Goal: Information Seeking & Learning: Learn about a topic

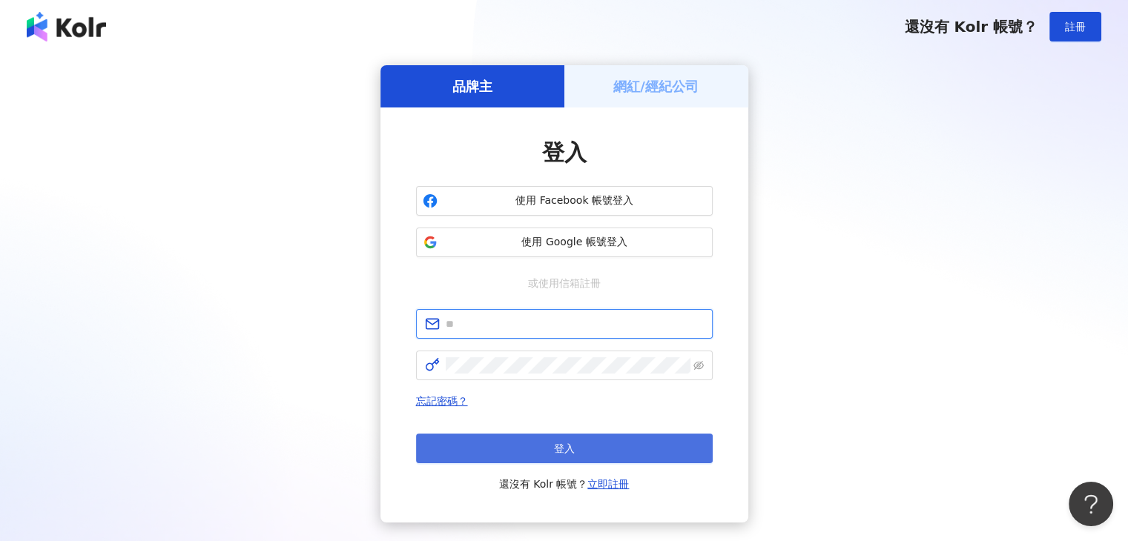
type input "**********"
click at [552, 449] on button "登入" at bounding box center [564, 449] width 297 height 30
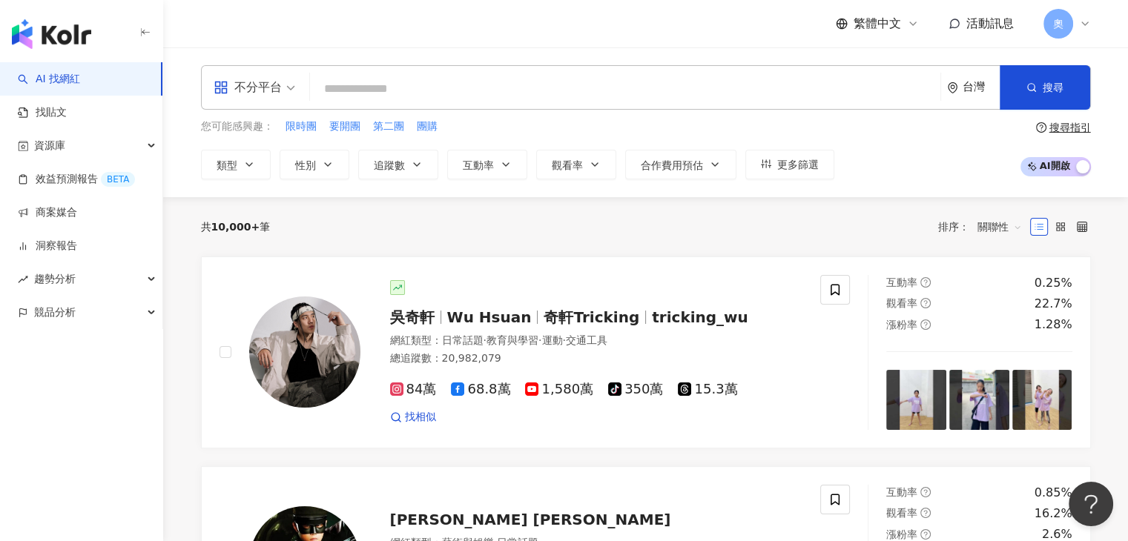
click at [370, 86] on input "search" at bounding box center [625, 89] width 618 height 28
click at [231, 162] on span "類型" at bounding box center [226, 165] width 21 height 12
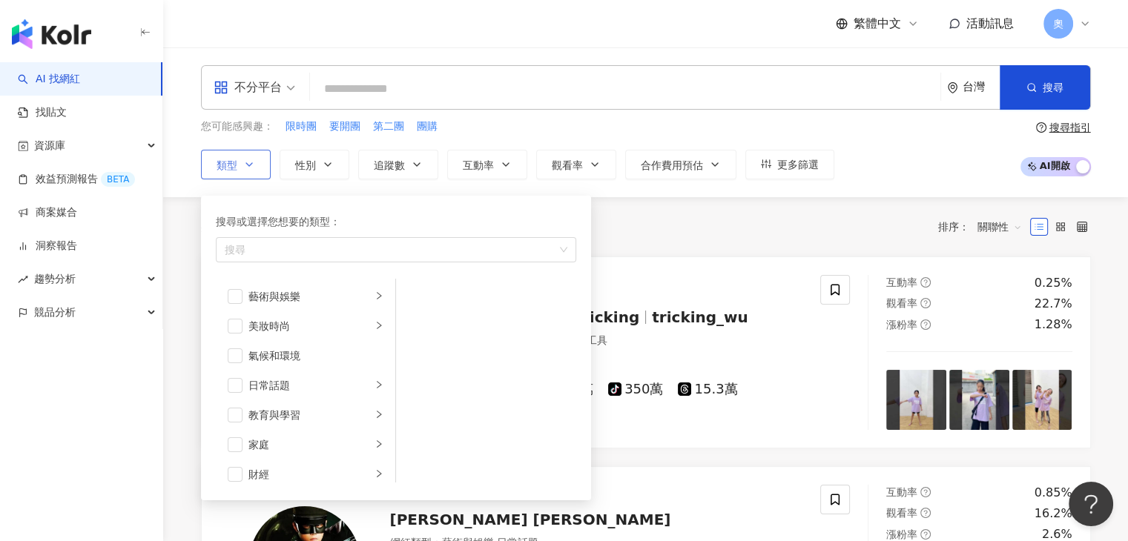
click at [388, 199] on div "搜尋或選擇您想要的類型： 搜尋 藝術與娛樂 美妝時尚 氣候和環境 日常話題 教育與學習 家庭 財經 美食 命理占卜 遊戲 法政社會 生活風格 影視娛樂 醫療與…" at bounding box center [396, 348] width 390 height 305
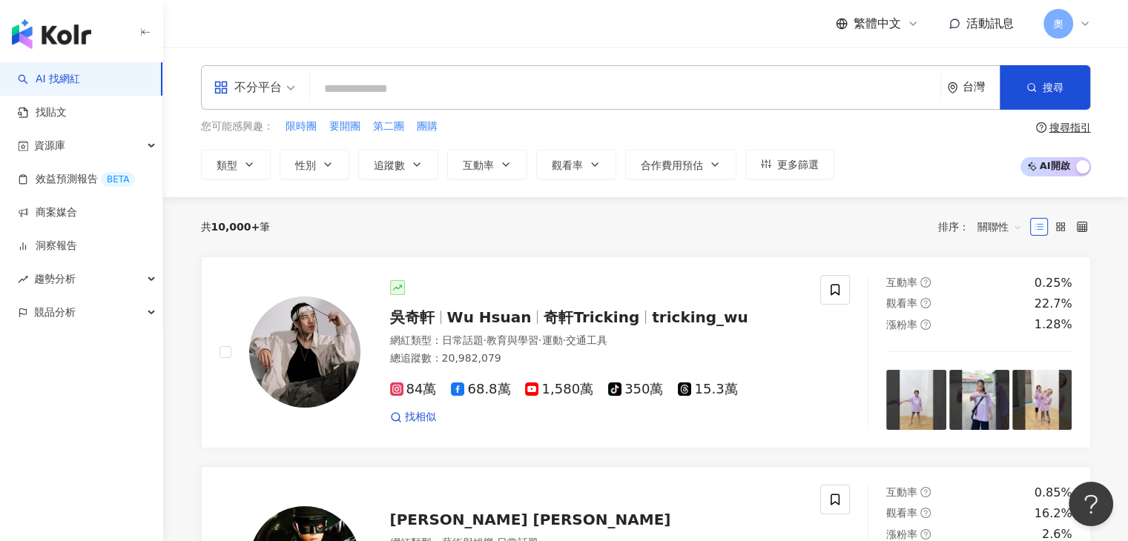
click at [700, 217] on div "共 10,000+ 筆 排序： 關聯性" at bounding box center [646, 227] width 890 height 24
click at [412, 76] on input "search" at bounding box center [625, 89] width 618 height 28
click at [226, 162] on span "類型" at bounding box center [226, 165] width 21 height 12
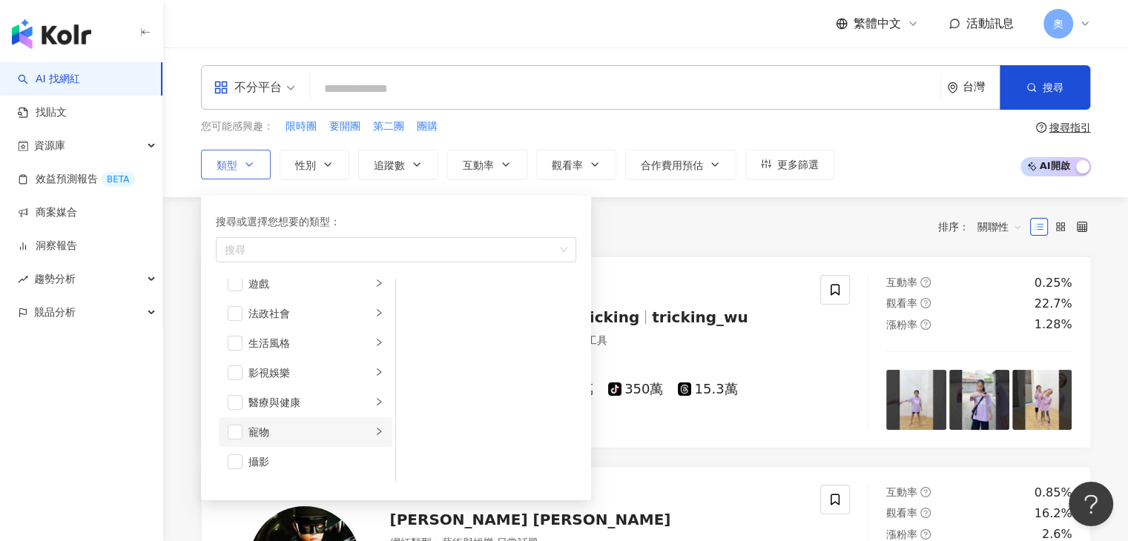
scroll to position [371, 0]
click at [285, 371] on div "攝影" at bounding box center [315, 371] width 135 height 16
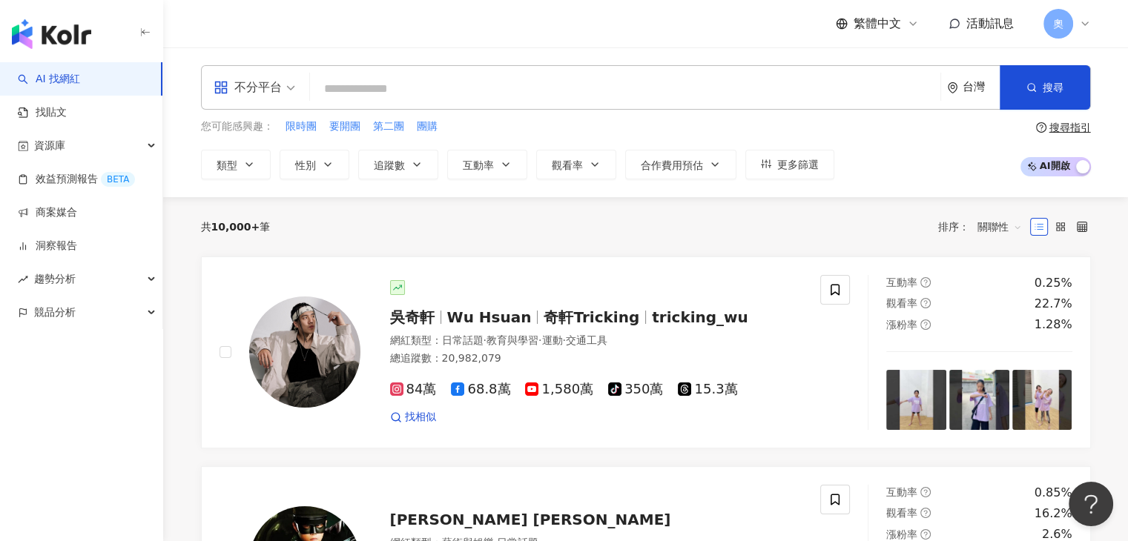
click at [714, 228] on div "共 10,000+ 筆 排序： 關聯性" at bounding box center [646, 227] width 890 height 24
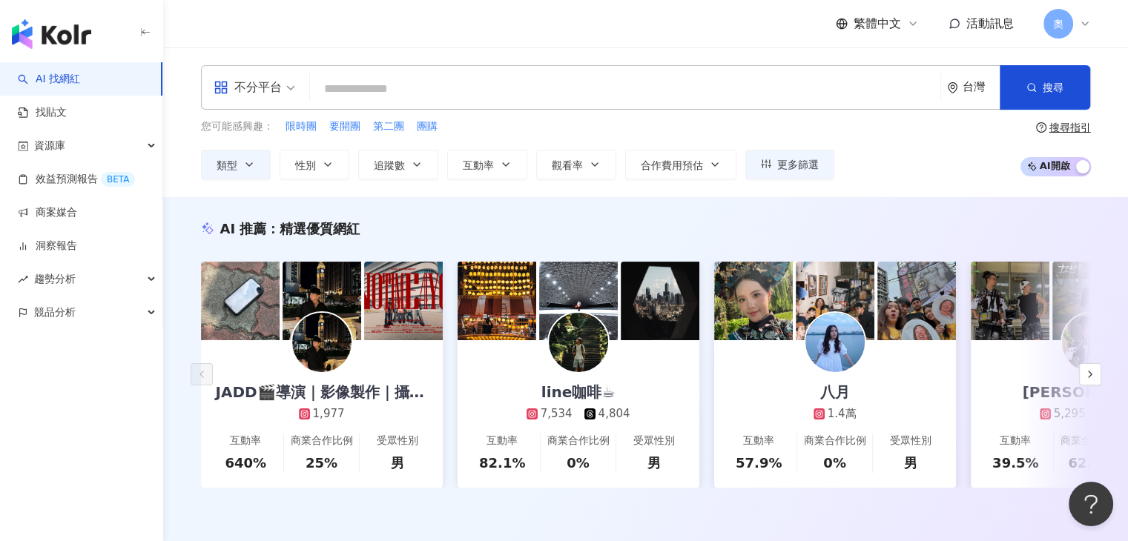
click at [70, 394] on div "AI 找網紅 找貼文 資源庫 效益預測報告 BETA 商案媒合 洞察報告 趨勢分析 競品分析" at bounding box center [81, 301] width 163 height 479
click at [322, 165] on icon "button" at bounding box center [328, 165] width 12 height 12
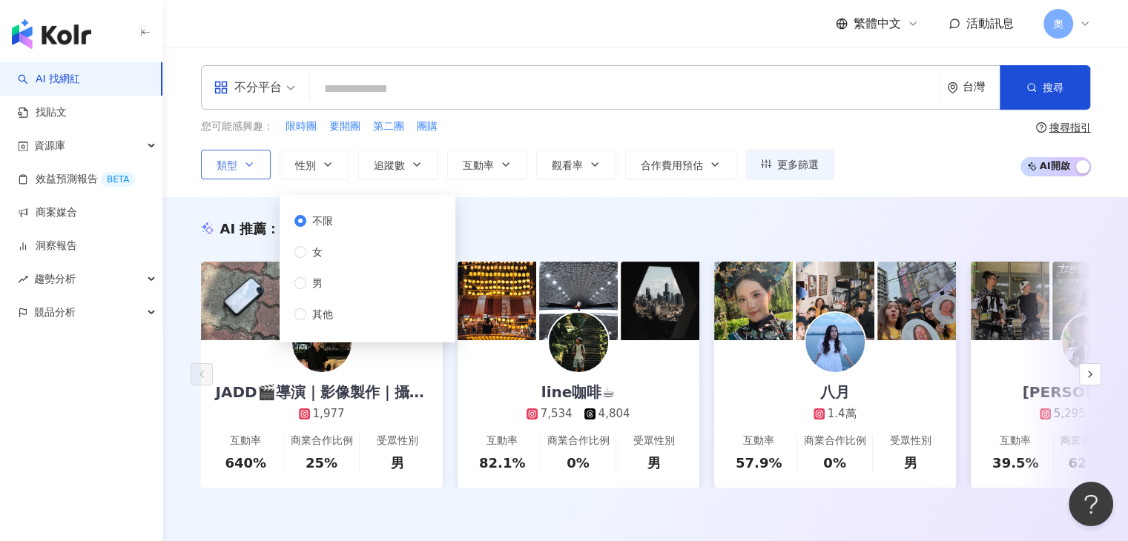
click at [255, 161] on button "類型" at bounding box center [236, 165] width 70 height 30
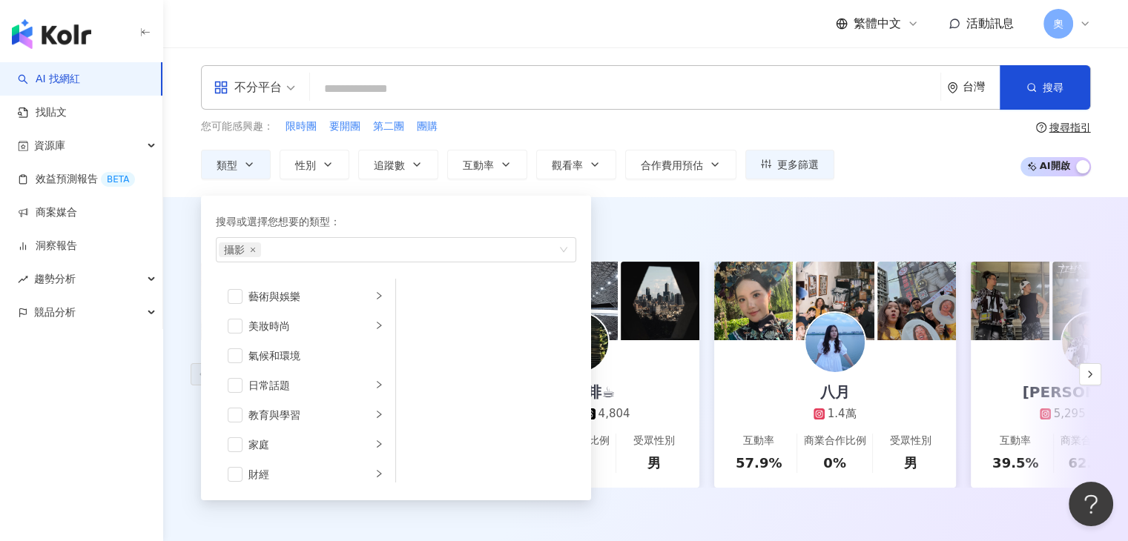
click at [914, 166] on div "您可能感興趣： 限時團 要開團 第二團 團購 類型 搜尋或選擇您想要的類型： 攝影 藝術與娛樂 美妝時尚 氣候和環境 日常話題 教育與學習 家庭 財經 美食 …" at bounding box center [646, 149] width 890 height 61
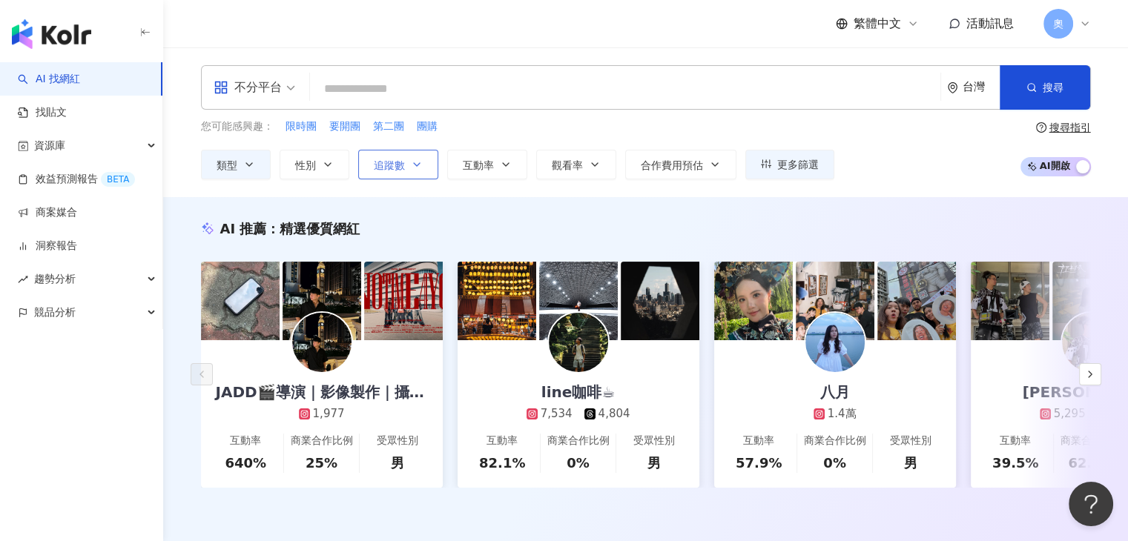
click at [397, 160] on span "追蹤數" at bounding box center [389, 165] width 31 height 12
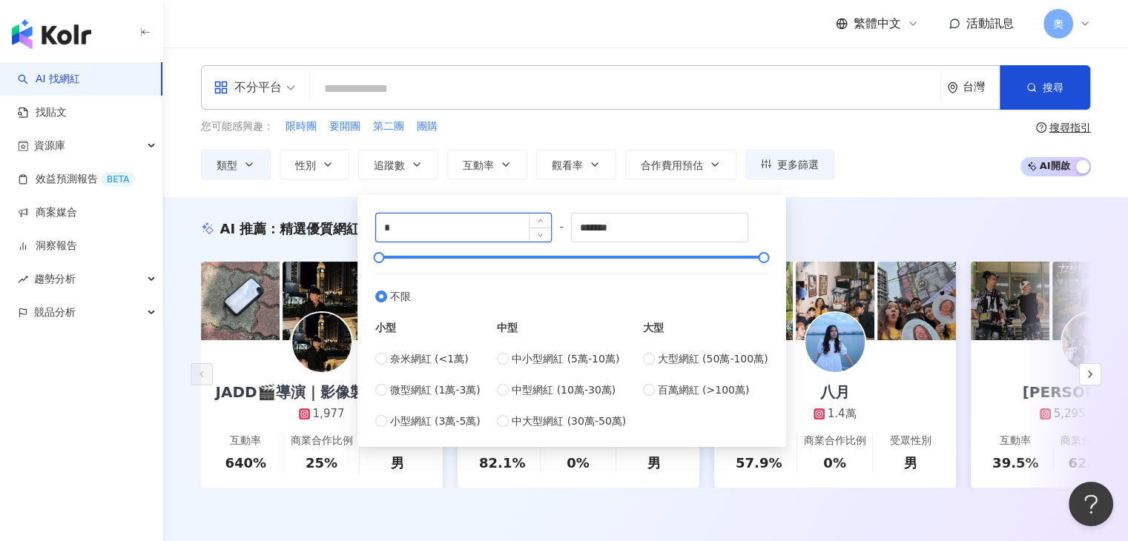
click at [427, 231] on input "*" at bounding box center [464, 228] width 176 height 28
type input "*****"
drag, startPoint x: 672, startPoint y: 226, endPoint x: 405, endPoint y: 235, distance: 267.0
click at [418, 232] on div "***** - ******* 不限 小型 奈米網紅 (<1萬) 微型網紅 (1萬-3萬) 小型網紅 (3萬-5萬) 中型 中小型網紅 (5萬-10萬) 中型…" at bounding box center [571, 321] width 393 height 216
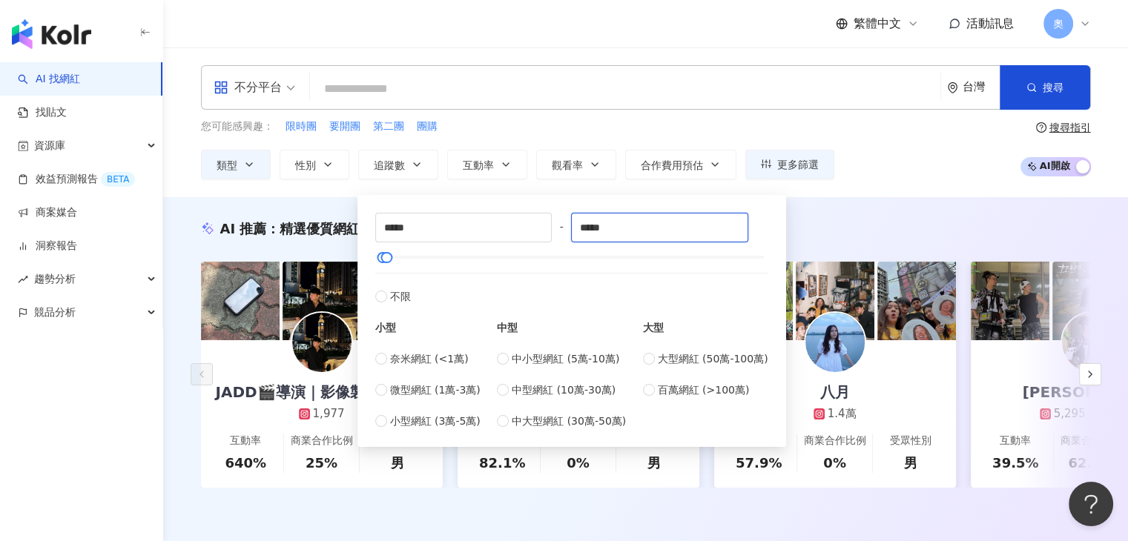
type input "*****"
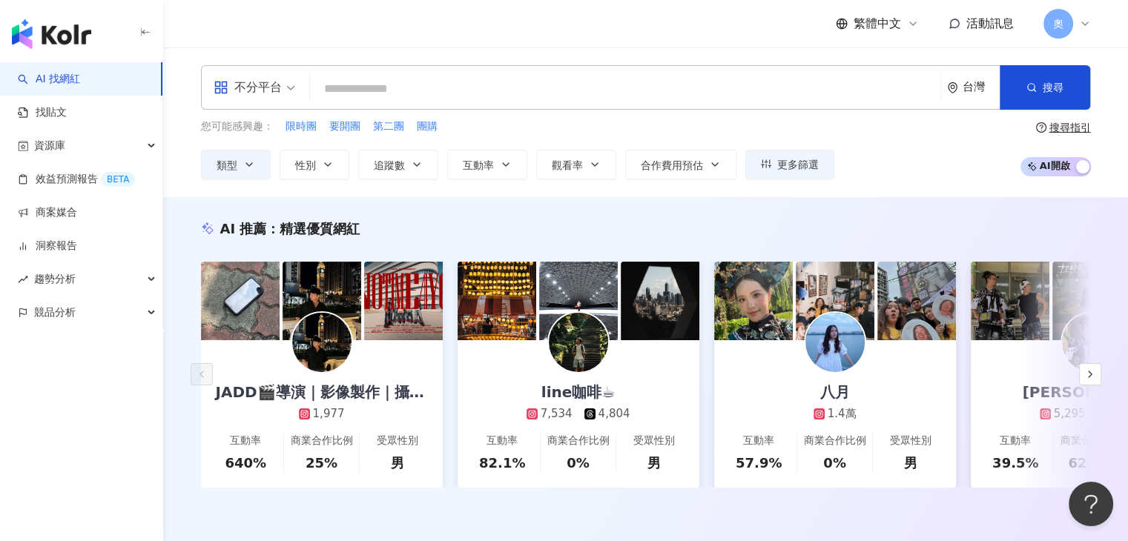
click at [604, 124] on div "您可能感興趣： 限時團 要開團 第二團 團購" at bounding box center [517, 127] width 633 height 16
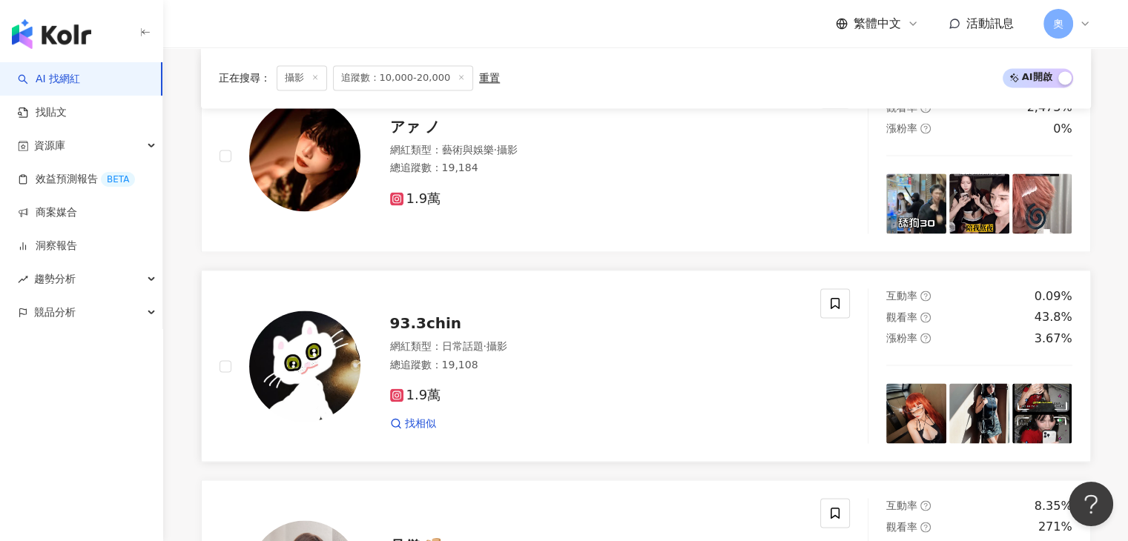
scroll to position [2328, 0]
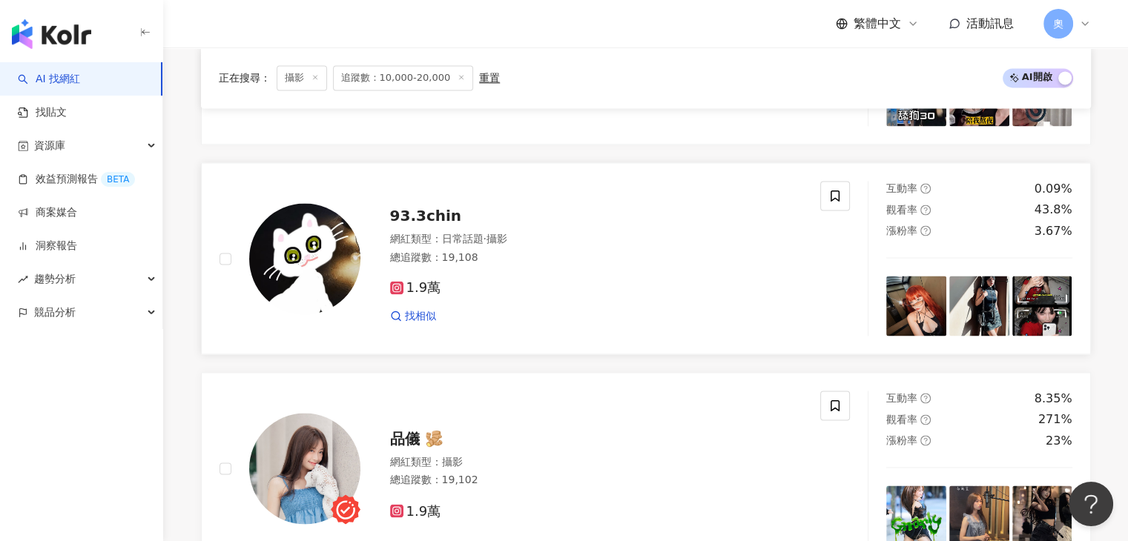
click at [411, 225] on span "93.3chin" at bounding box center [426, 216] width 72 height 18
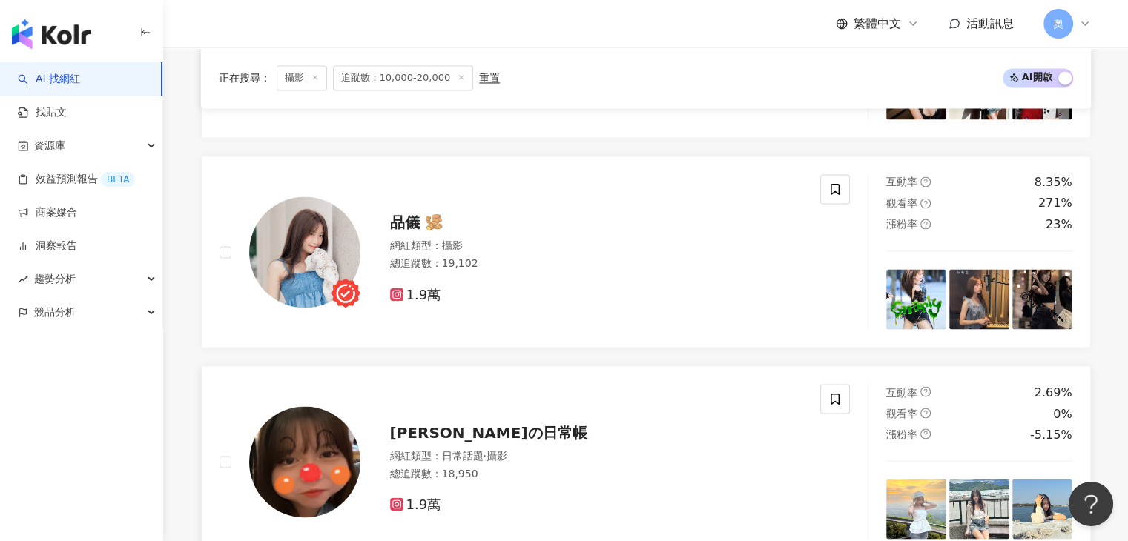
scroll to position [2550, 0]
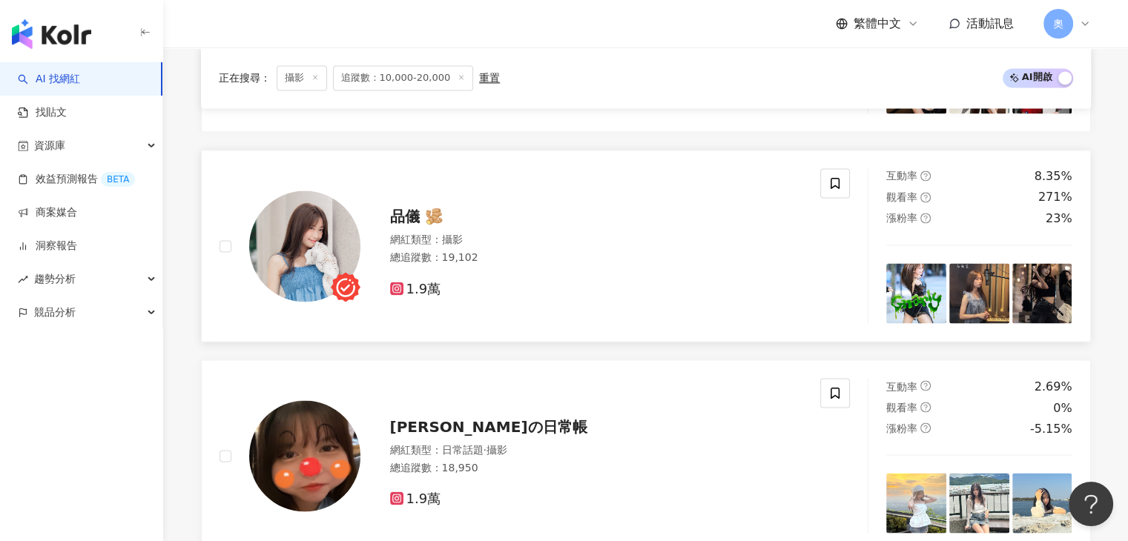
click at [416, 241] on div "網紅類型 ： 攝影" at bounding box center [596, 240] width 413 height 15
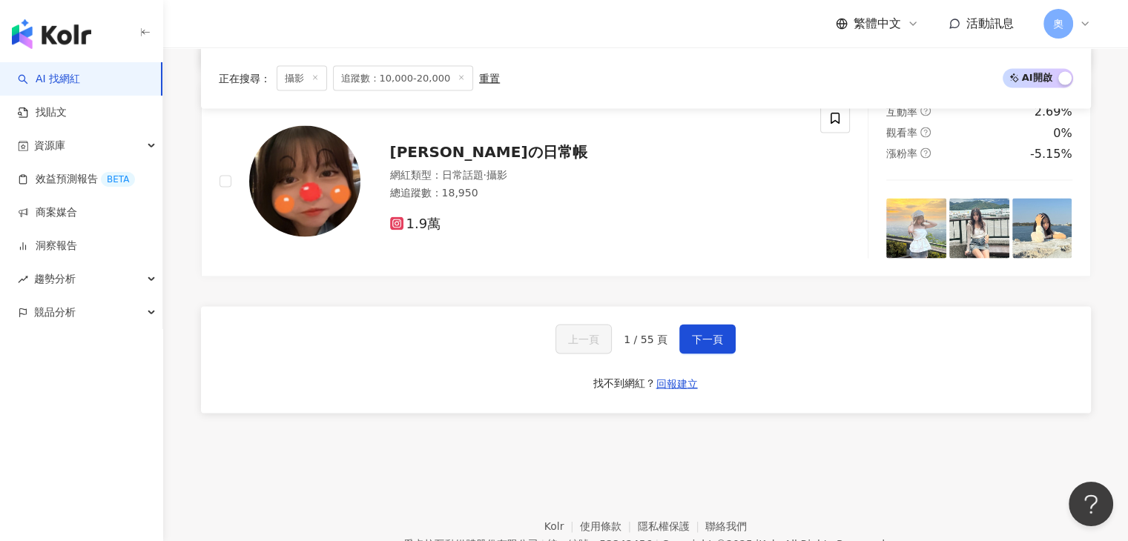
scroll to position [2847, 0]
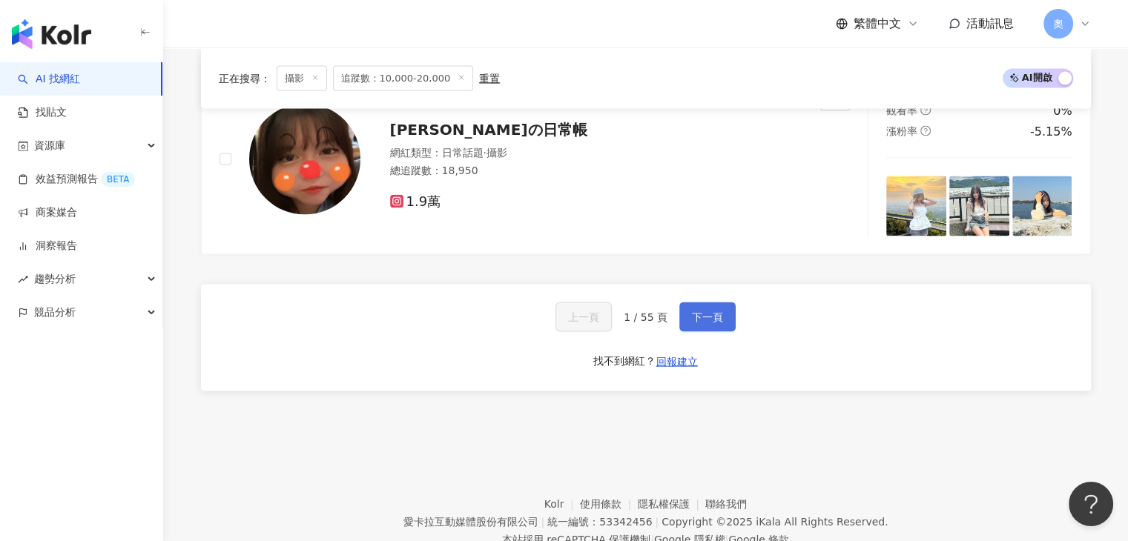
click at [721, 324] on button "下一頁" at bounding box center [707, 317] width 56 height 30
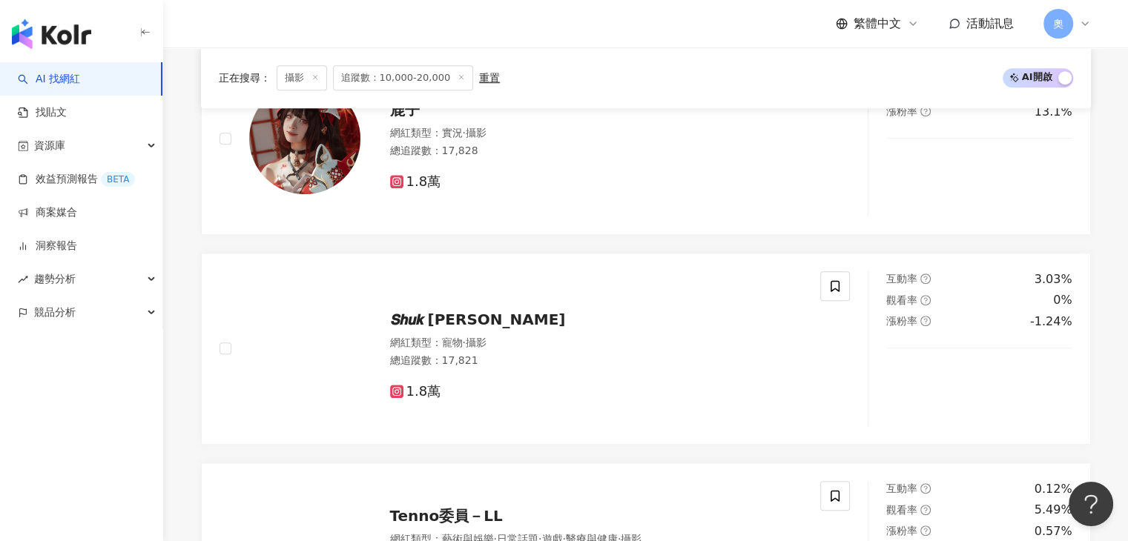
scroll to position [2889, 0]
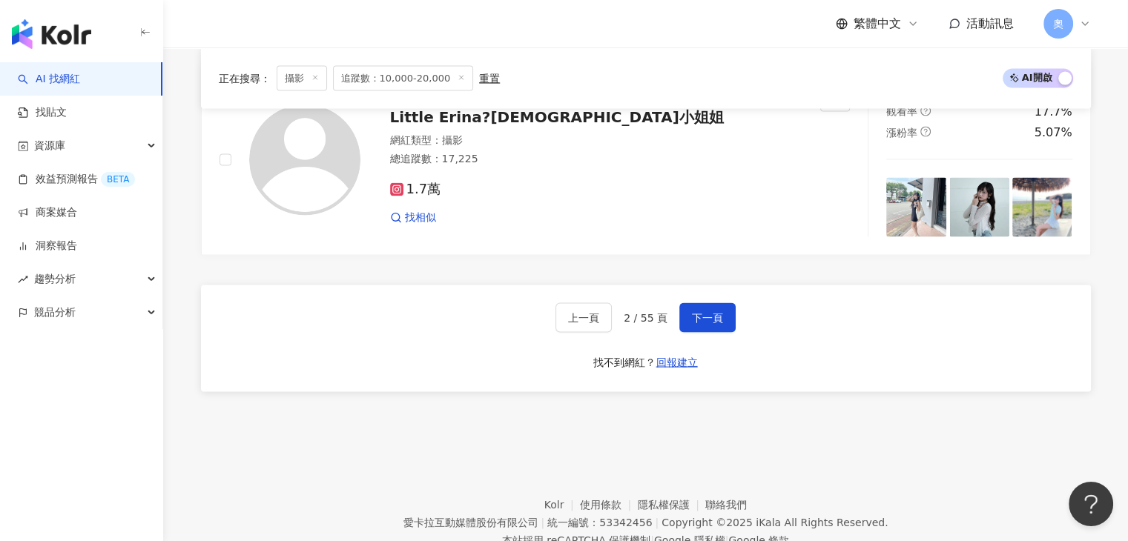
click at [886, 359] on div "上一頁 2 / 55 頁 下一頁 找不到網紅？ 回報建立" at bounding box center [646, 338] width 890 height 107
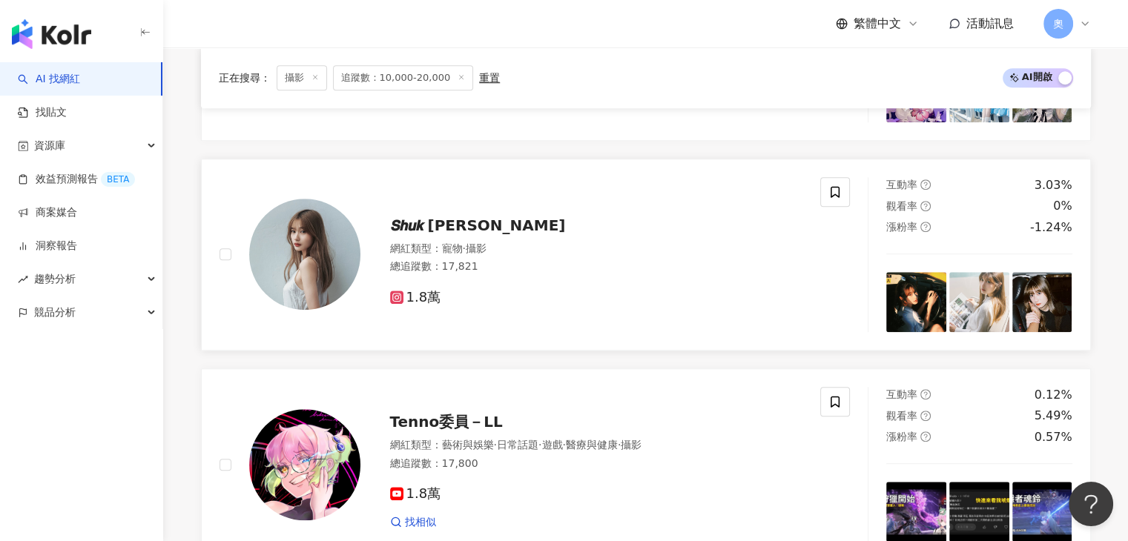
scroll to position [1332, 0]
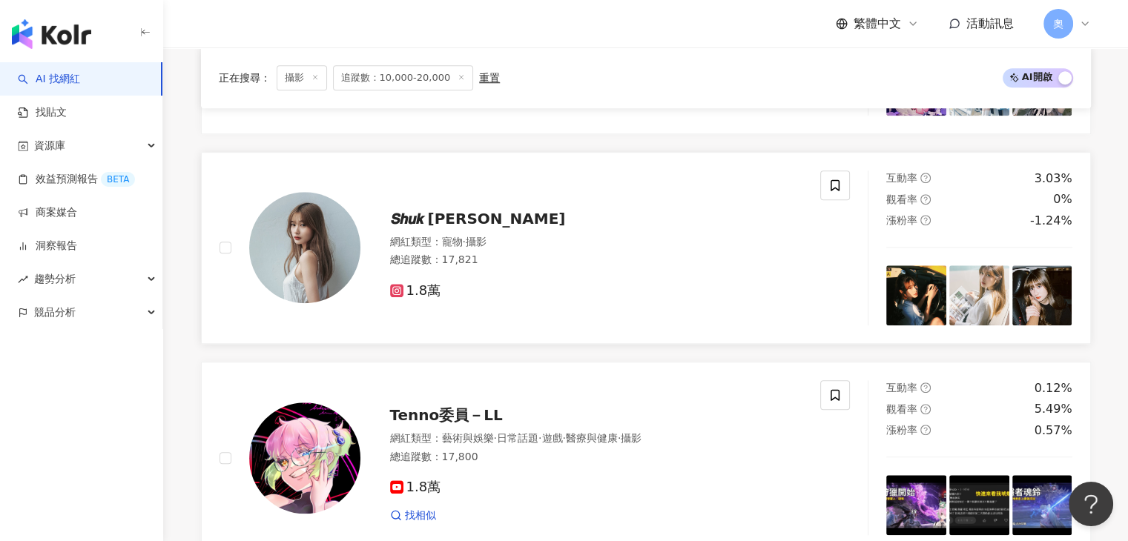
click at [413, 228] on span "𝙎𝙝𝙪𝙠 𝙔𝙪" at bounding box center [478, 219] width 176 height 18
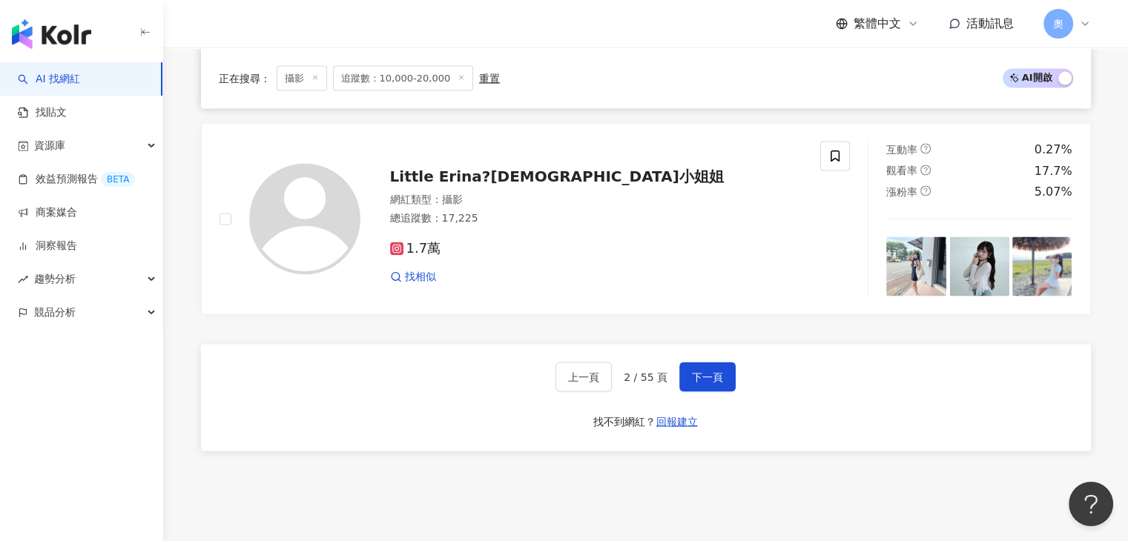
scroll to position [2948, 0]
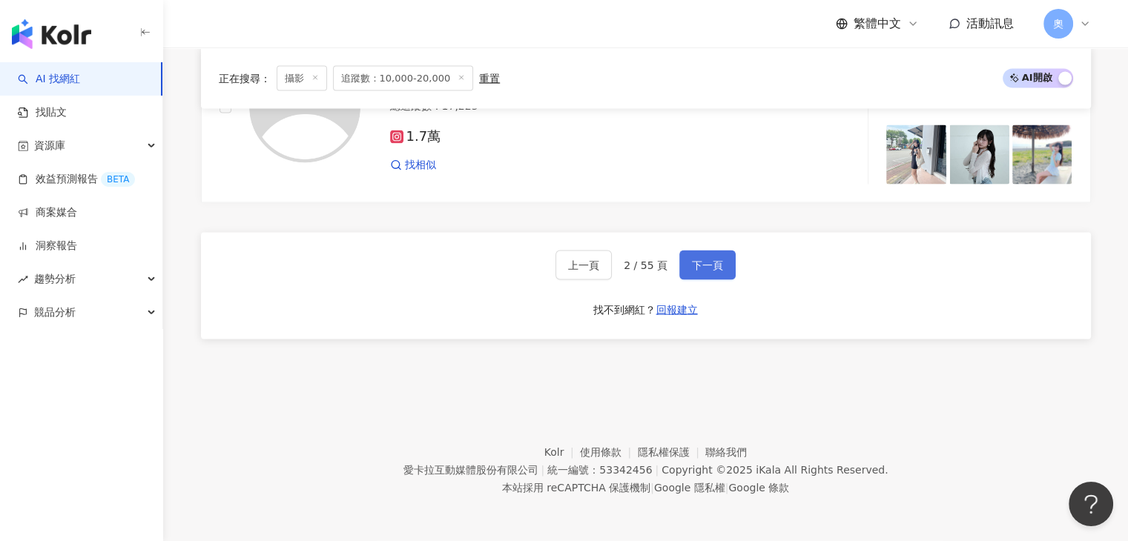
click at [703, 264] on span "下一頁" at bounding box center [707, 265] width 31 height 12
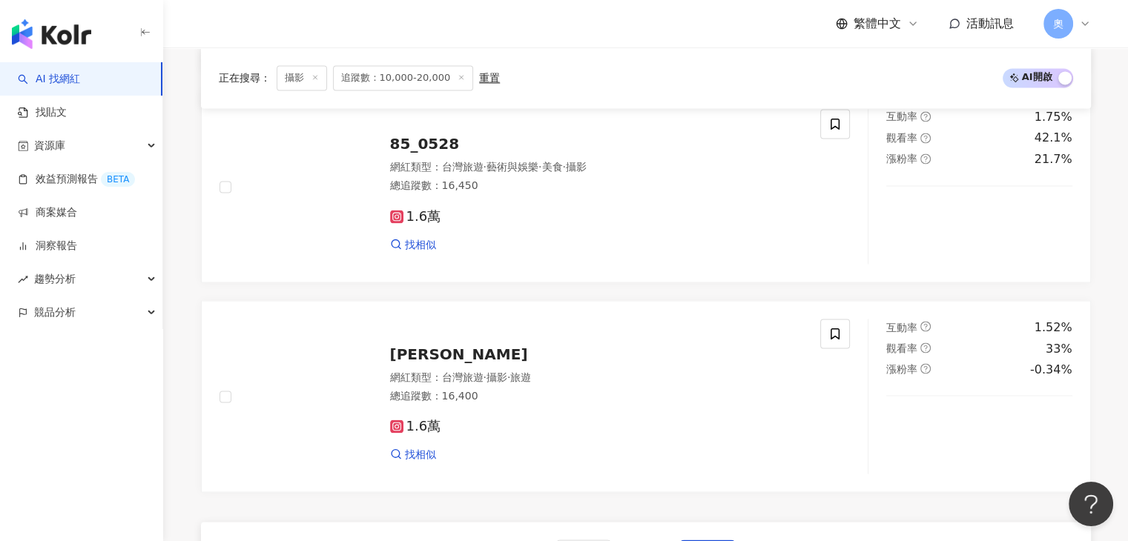
scroll to position [2609, 0]
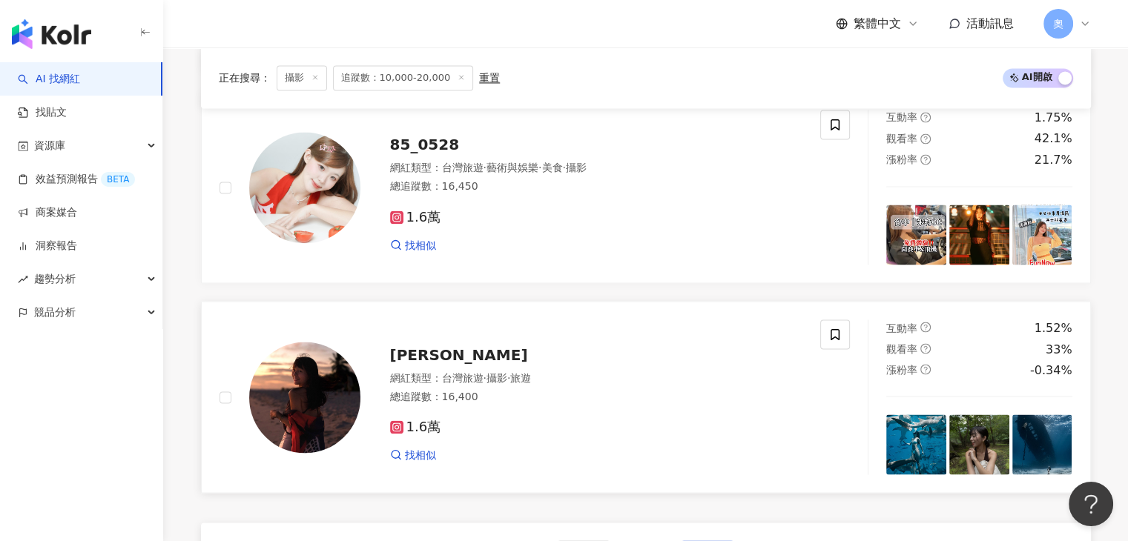
click at [443, 362] on span "Cindy Liao" at bounding box center [459, 354] width 138 height 18
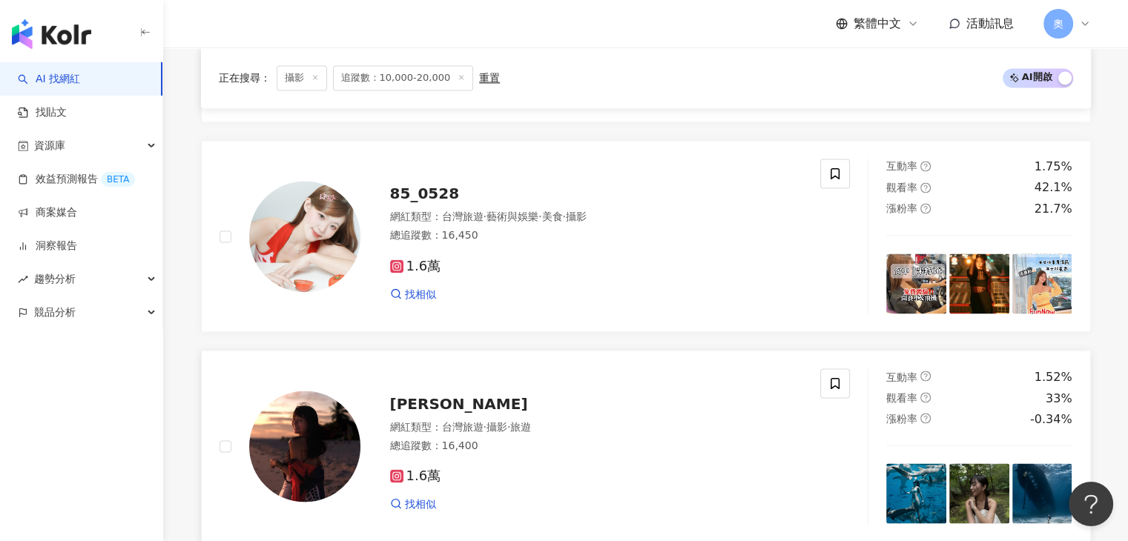
scroll to position [2535, 0]
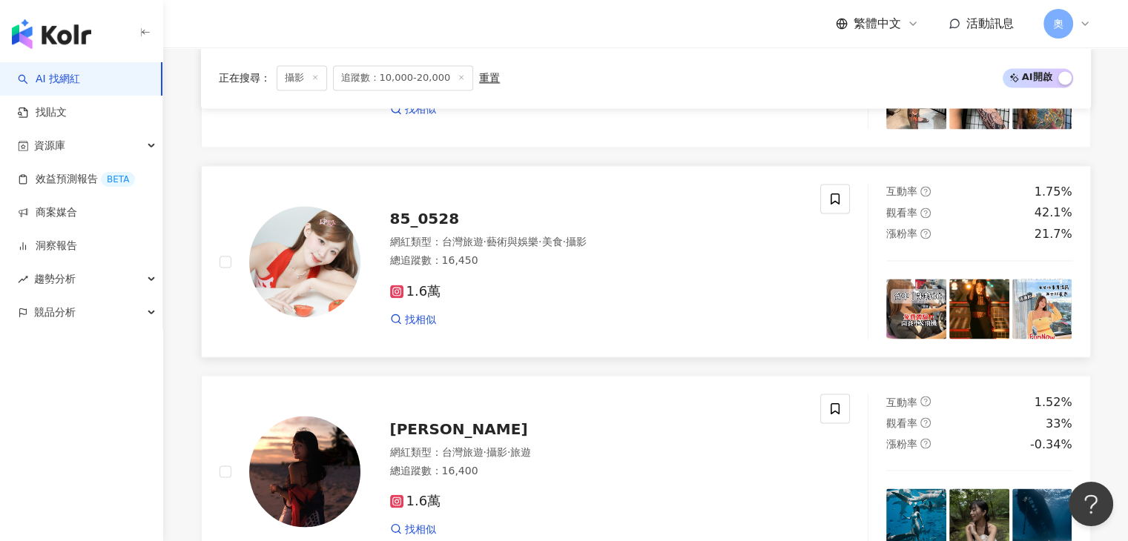
click at [443, 228] on span "85_0528" at bounding box center [425, 219] width 70 height 18
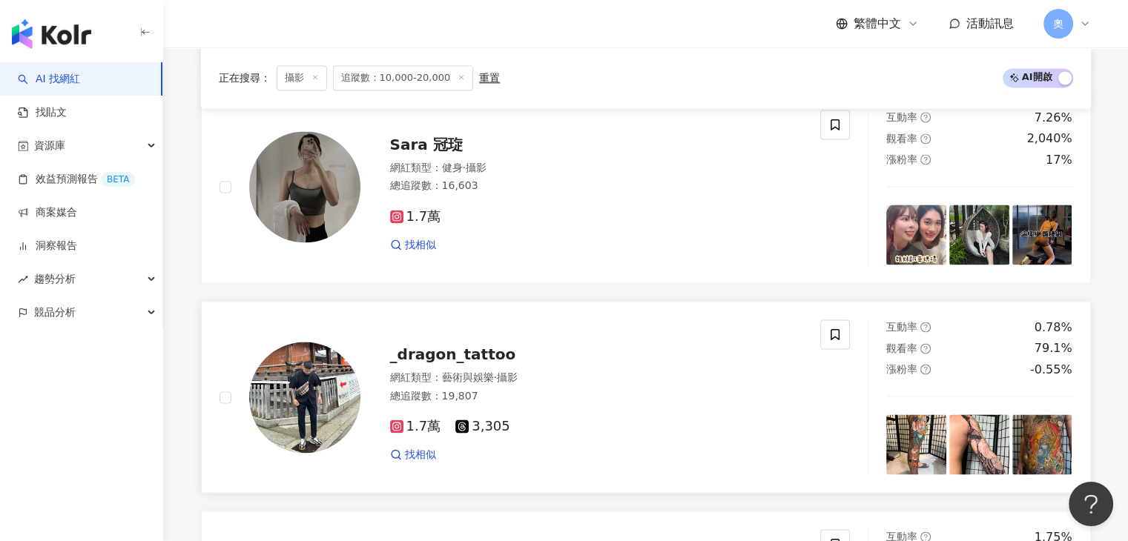
scroll to position [2164, 0]
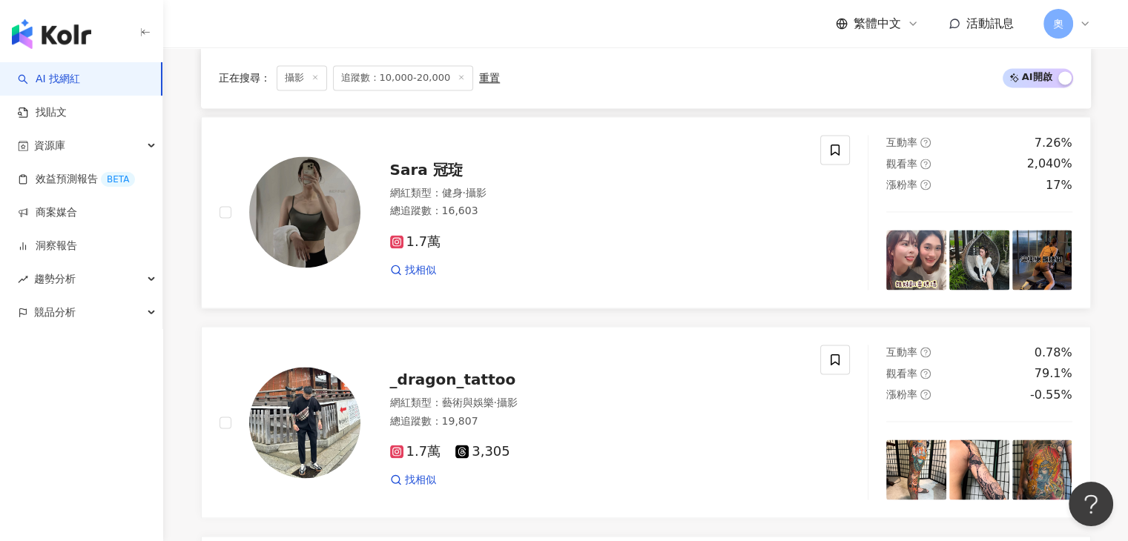
click at [424, 170] on span "Sara 冠琁" at bounding box center [426, 170] width 73 height 18
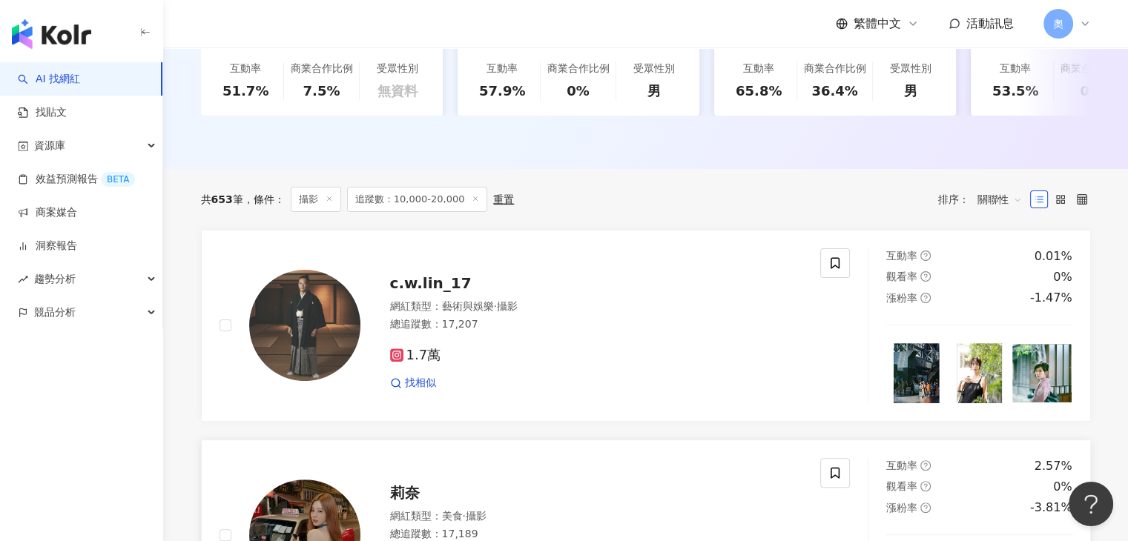
scroll to position [311, 0]
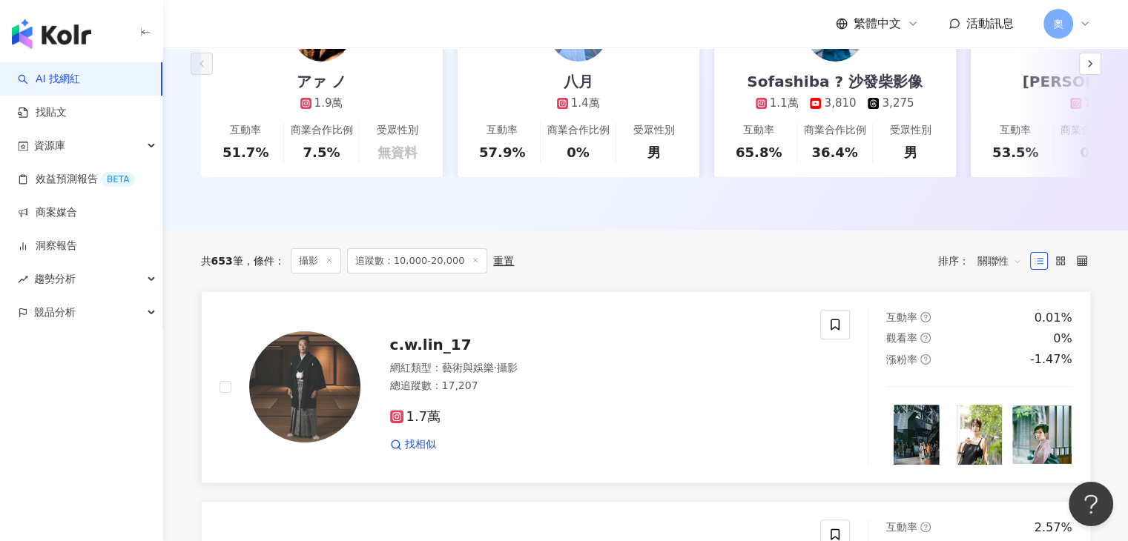
click at [444, 368] on div "c.w.lin_17 網紅類型 ： 藝術與娛樂 · 攝影 總追蹤數 ： 17,207 1.7萬 找相似" at bounding box center [581, 387] width 443 height 130
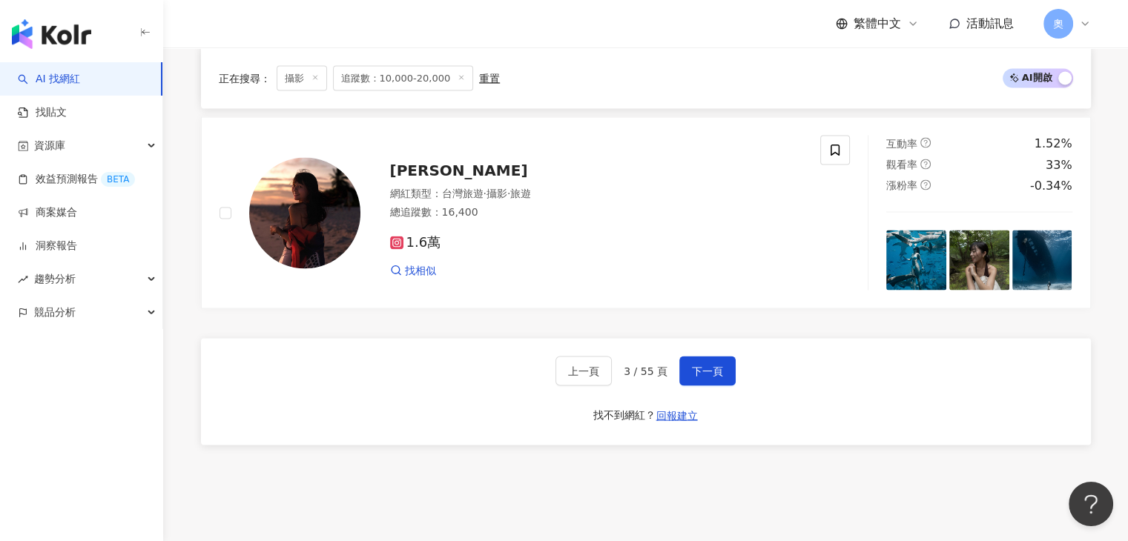
scroll to position [2905, 0]
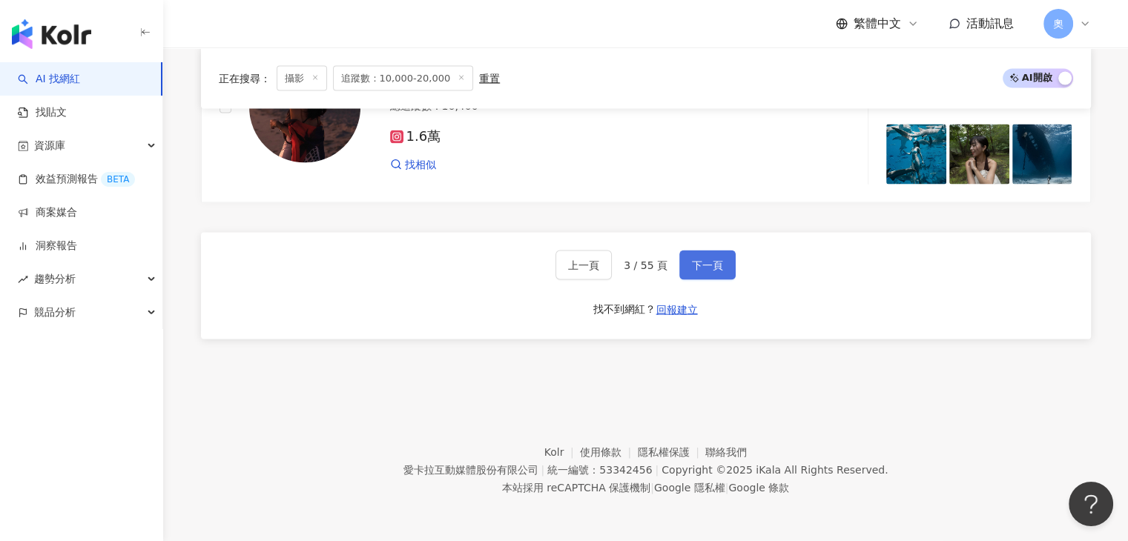
click at [716, 267] on span "下一頁" at bounding box center [707, 265] width 31 height 12
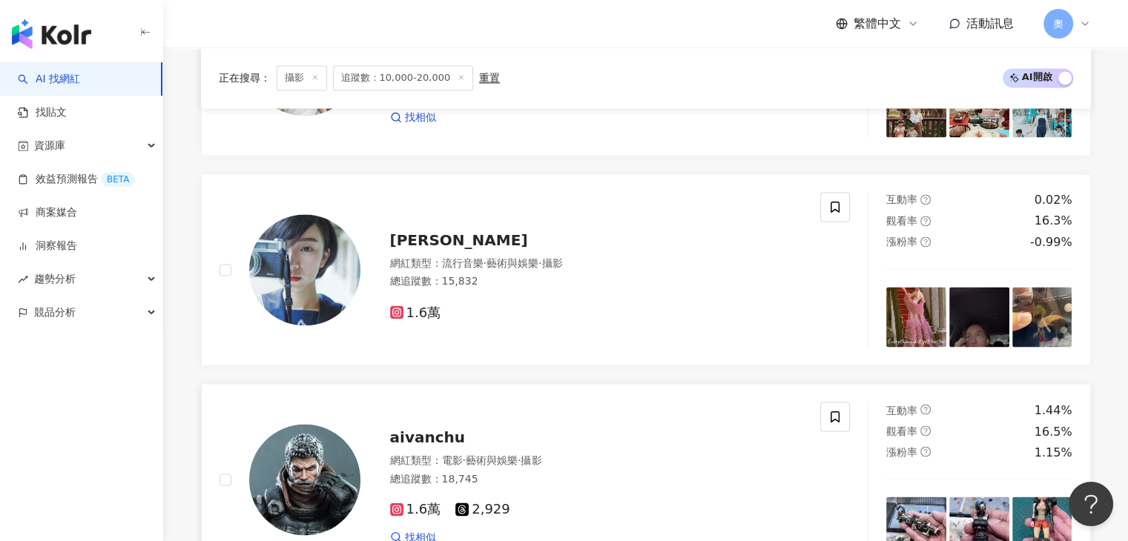
scroll to position [2461, 0]
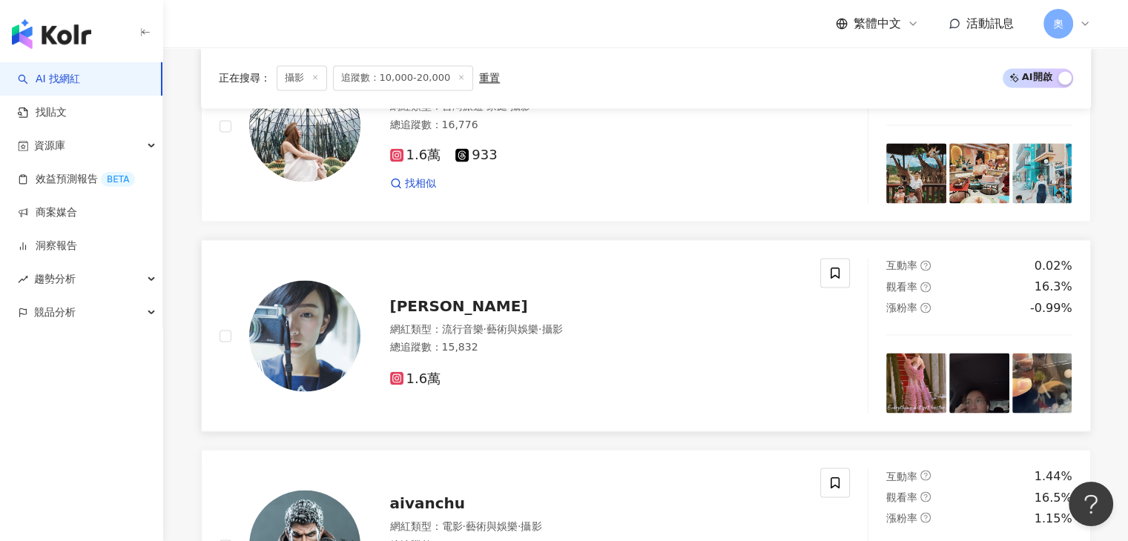
click at [451, 306] on span "姜沛芯Bagel C." at bounding box center [459, 306] width 138 height 18
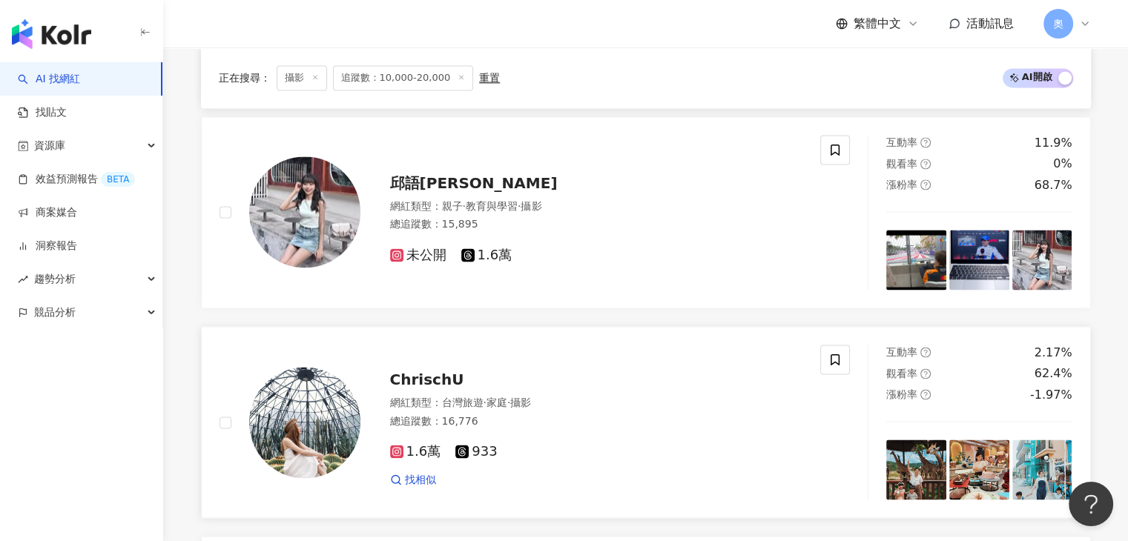
scroll to position [2016, 0]
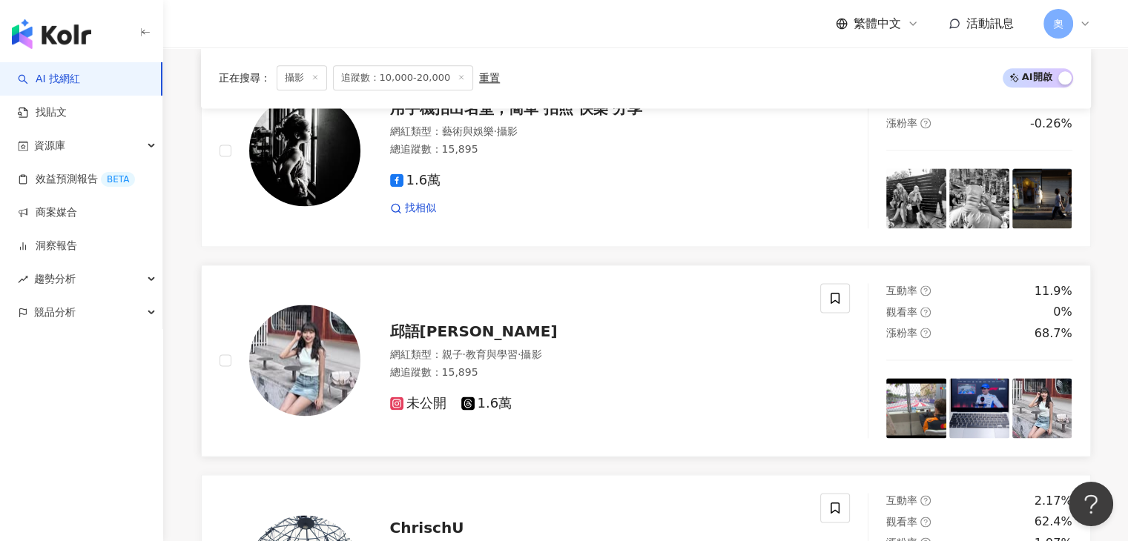
click at [442, 335] on span "邱語潔西卡" at bounding box center [474, 331] width 168 height 18
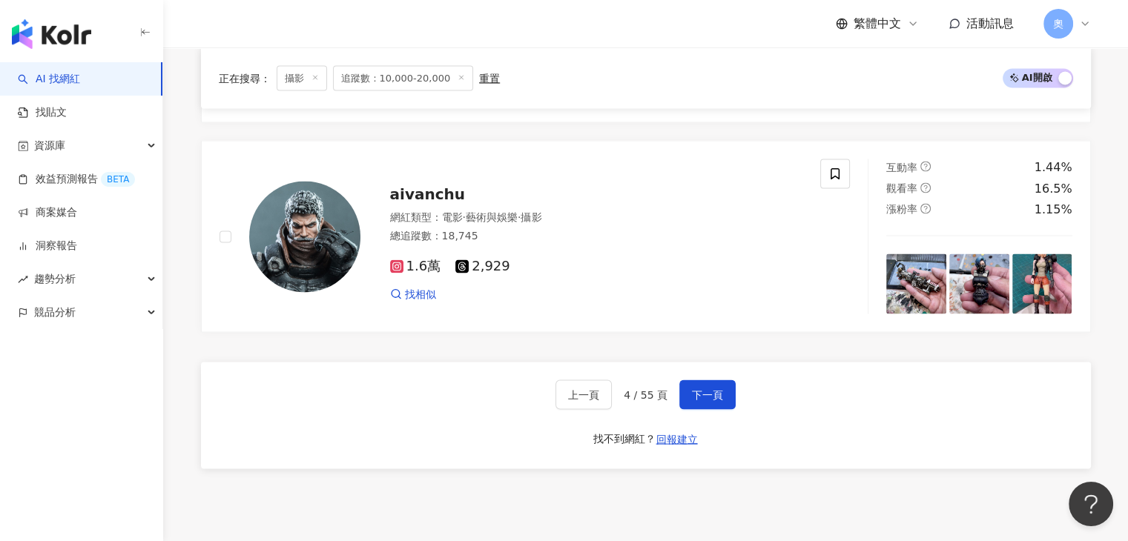
scroll to position [2905, 0]
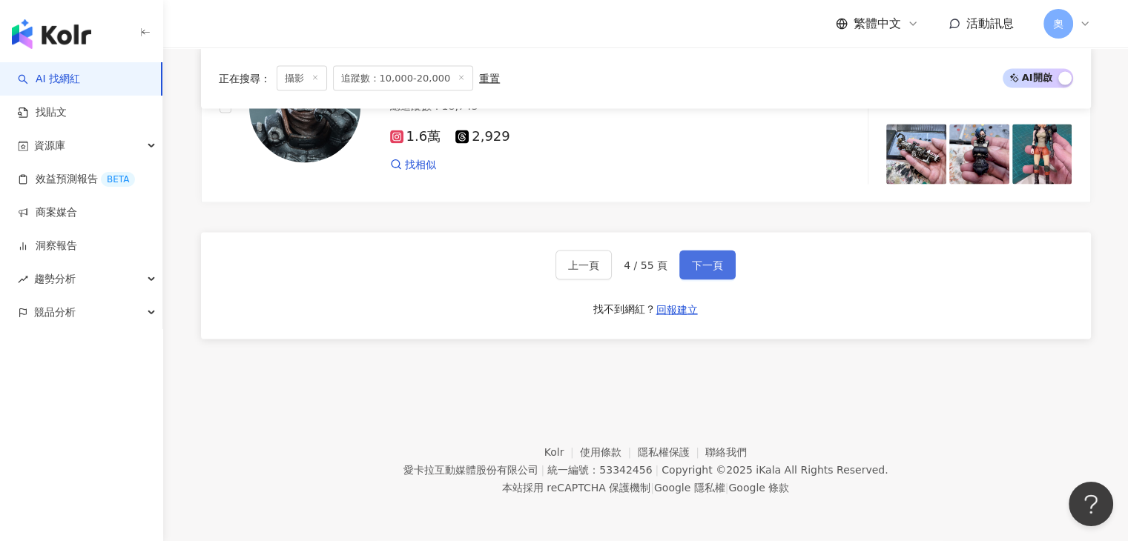
click at [697, 268] on span "下一頁" at bounding box center [707, 265] width 31 height 12
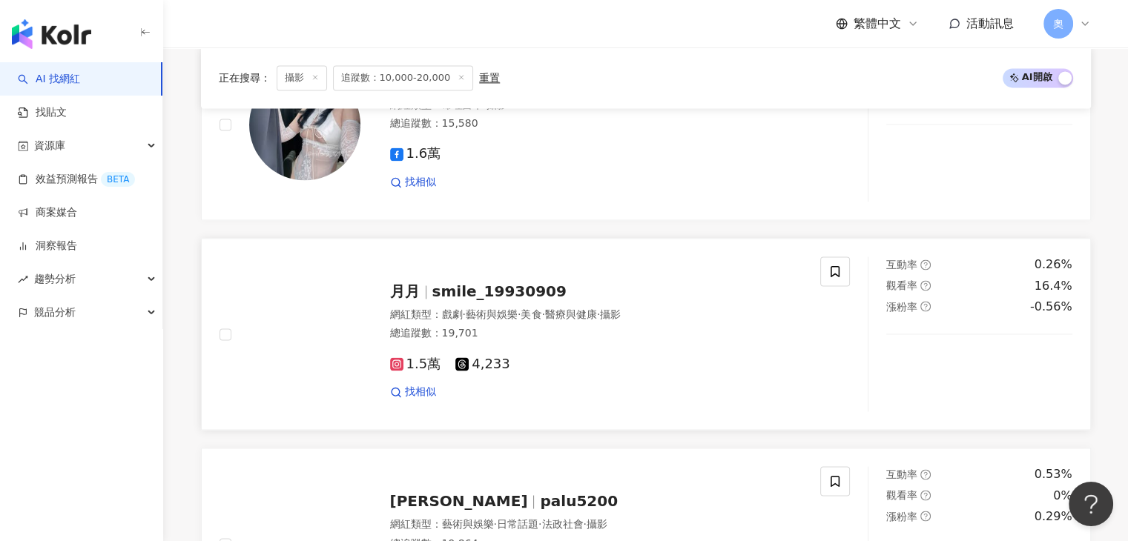
scroll to position [2195, 0]
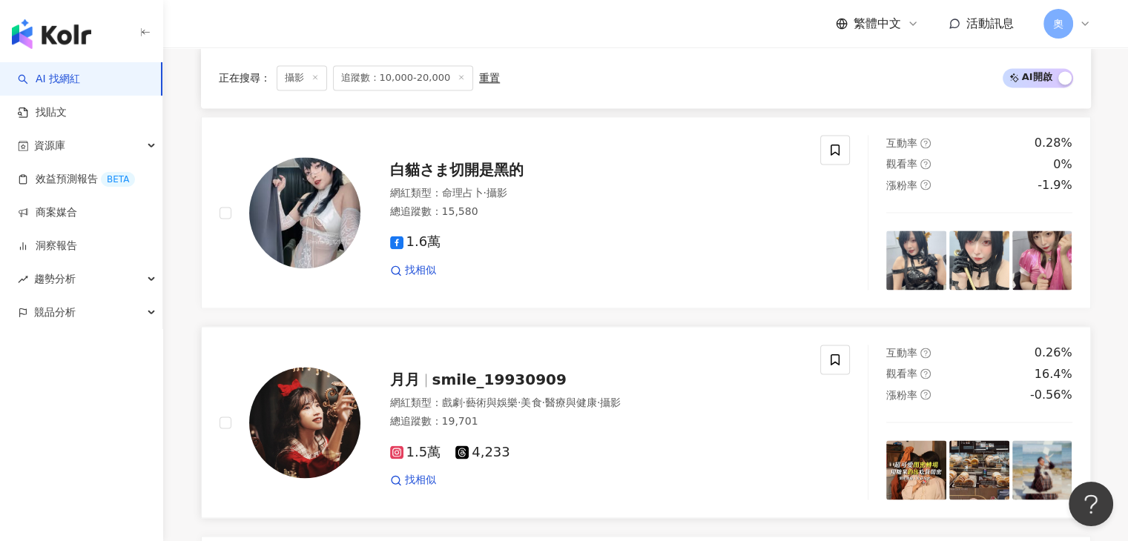
click at [508, 388] on span "smile_19930909" at bounding box center [499, 380] width 134 height 18
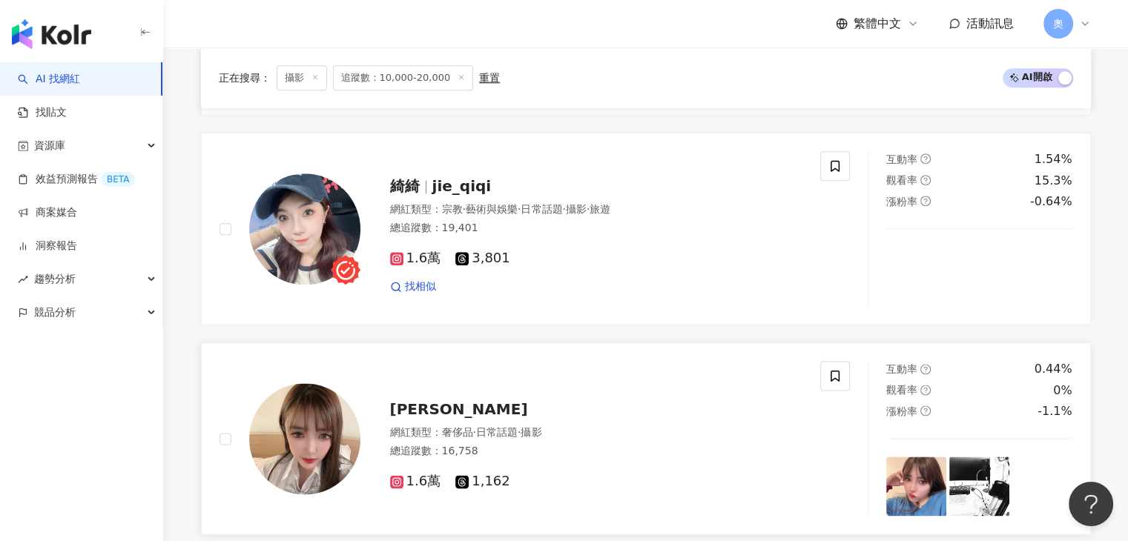
scroll to position [1676, 0]
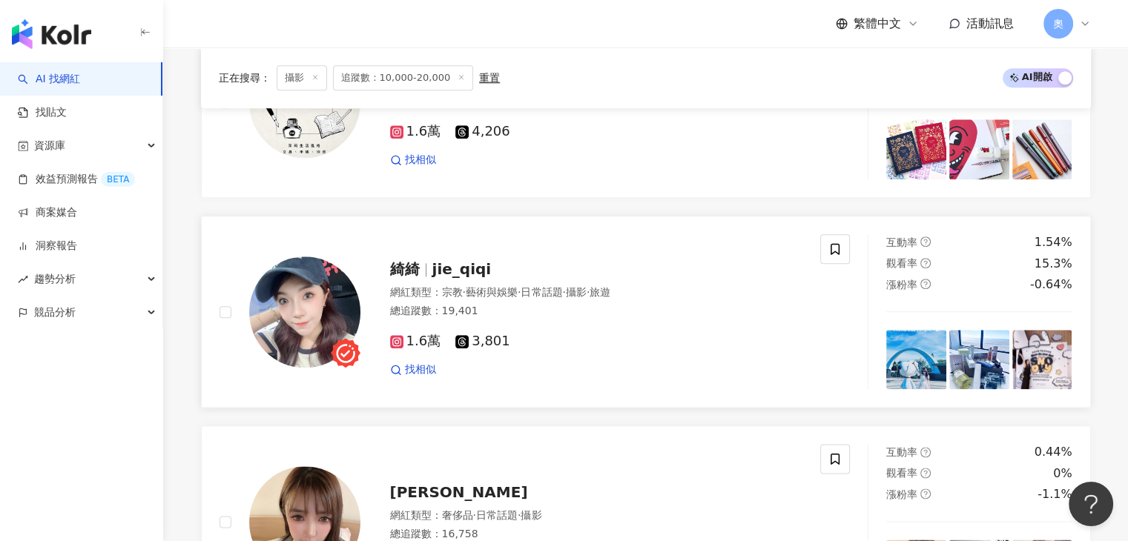
click at [474, 268] on span "jie_qiqi" at bounding box center [461, 269] width 59 height 18
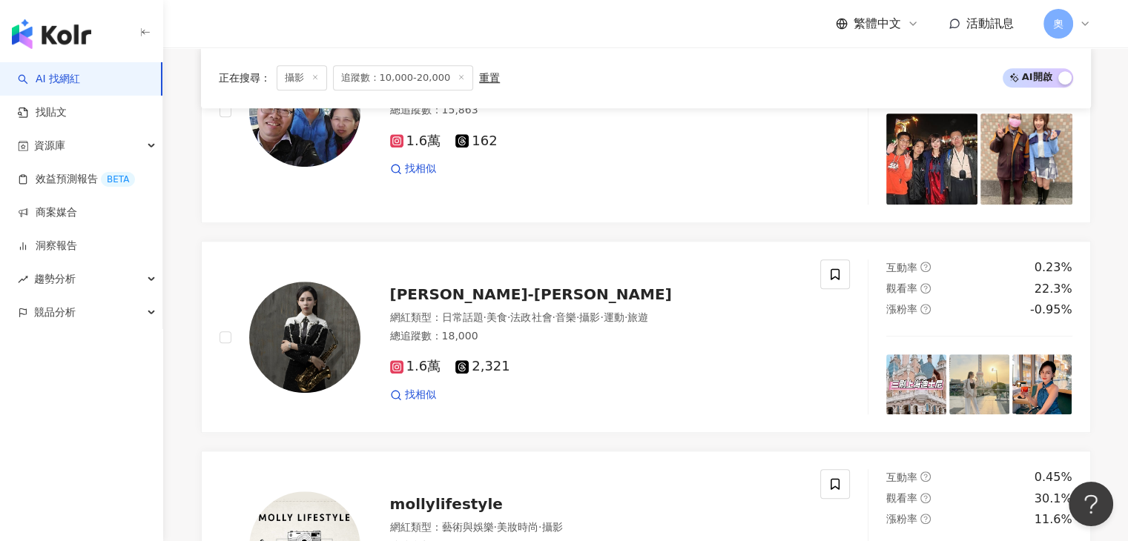
scroll to position [1190, 0]
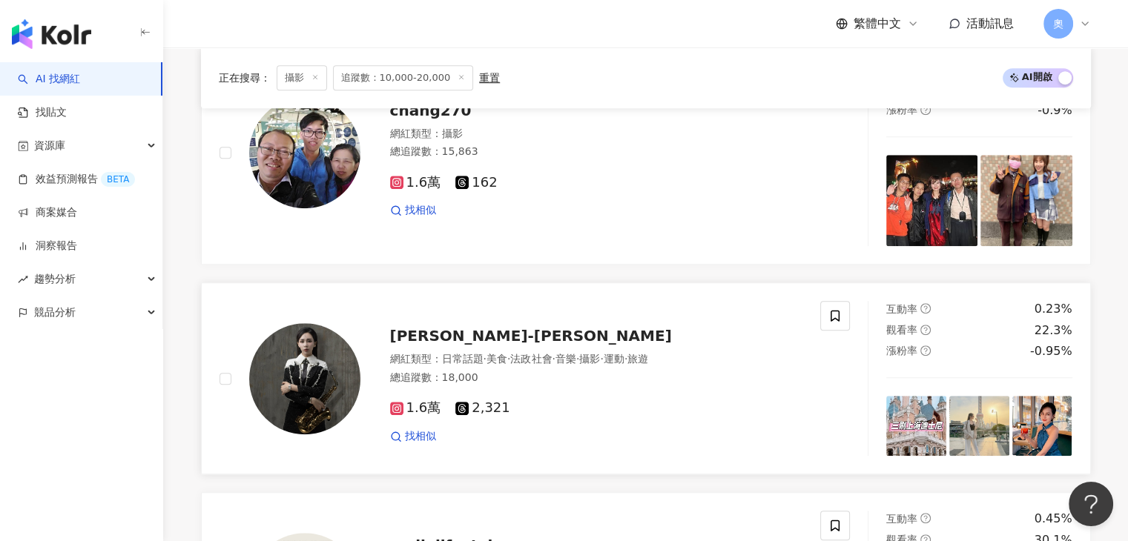
click at [463, 365] on span "日常話題" at bounding box center [463, 359] width 42 height 12
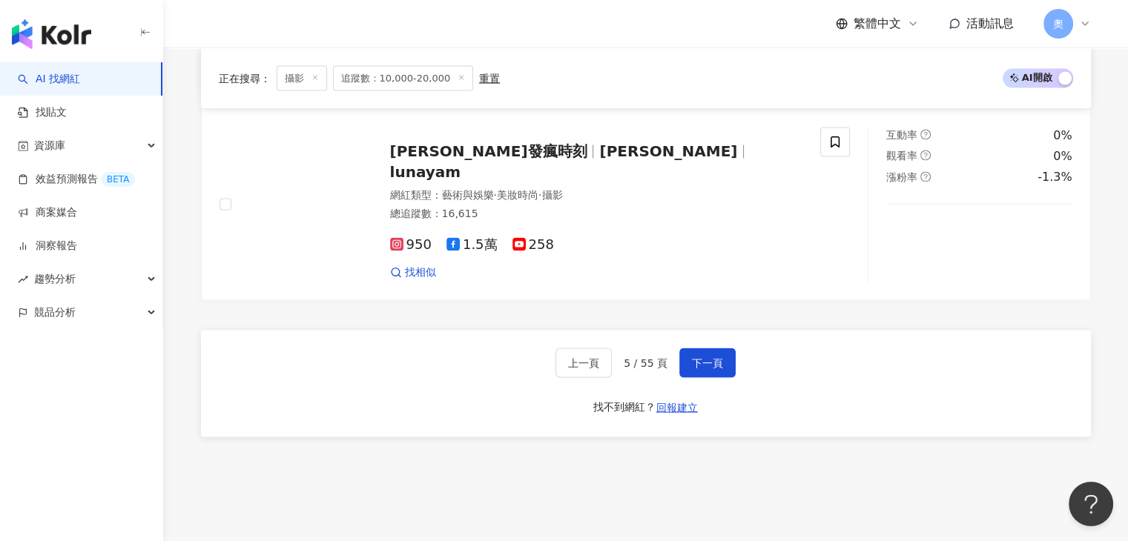
scroll to position [2937, 0]
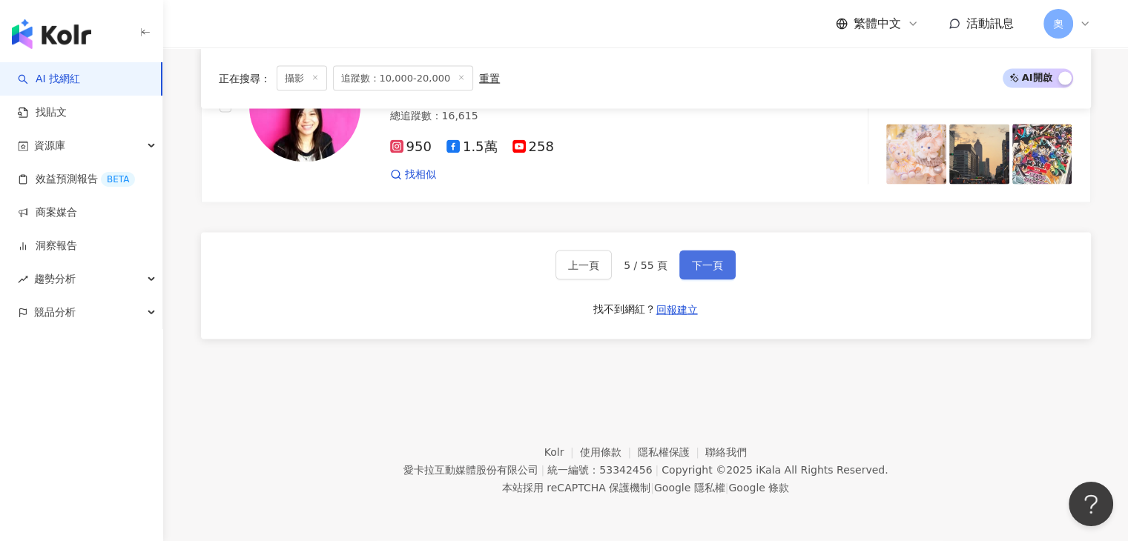
click at [715, 262] on span "下一頁" at bounding box center [707, 265] width 31 height 12
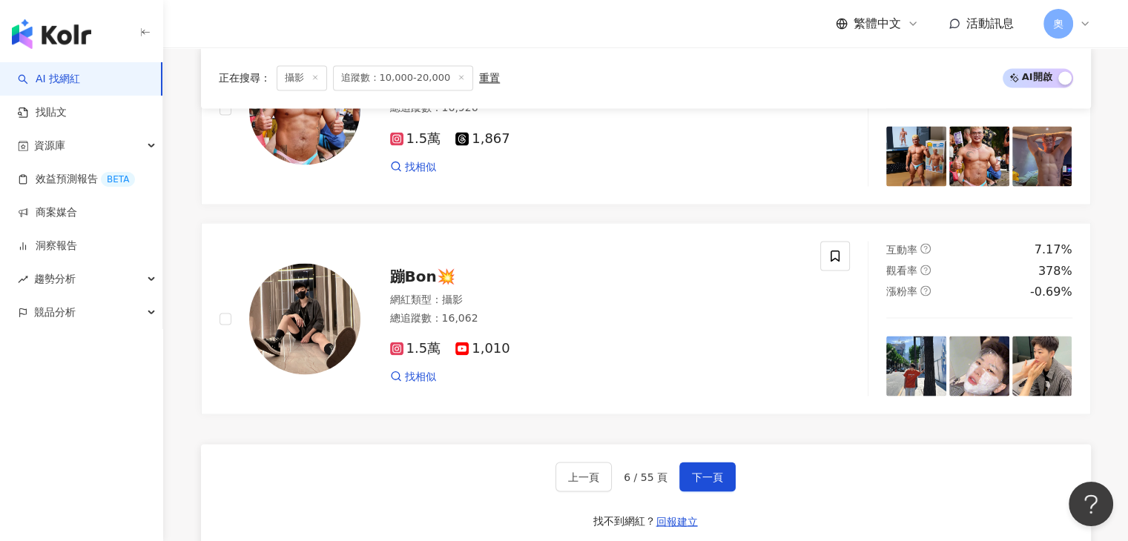
scroll to position [2683, 0]
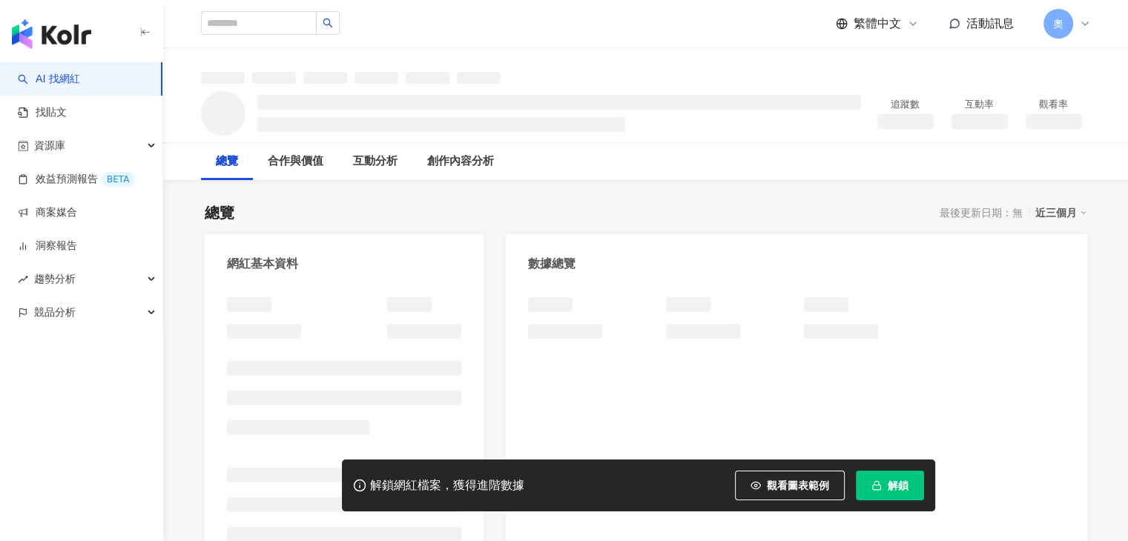
scroll to position [74, 0]
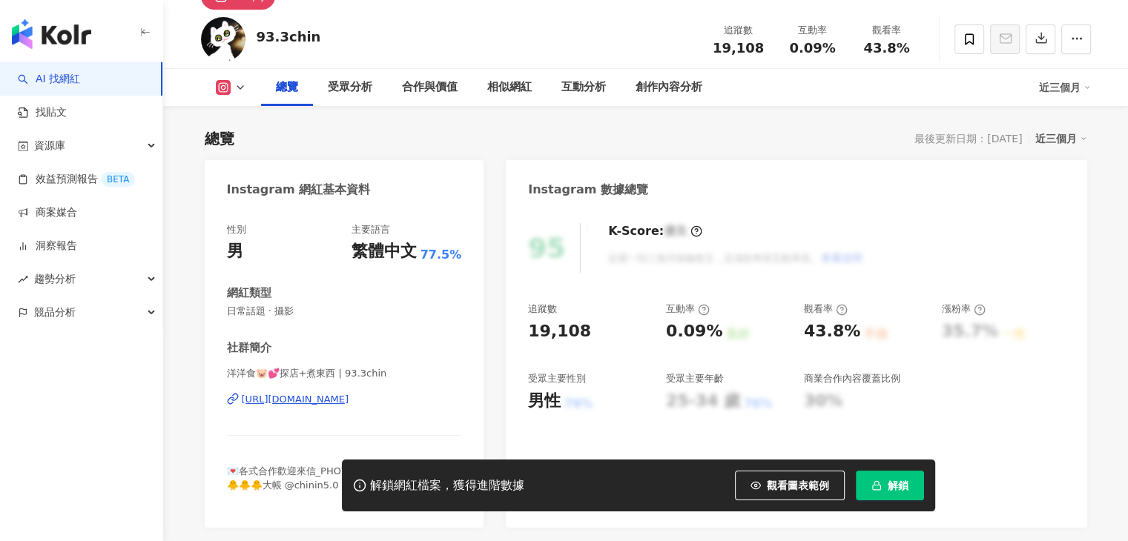
drag, startPoint x: 410, startPoint y: 291, endPoint x: 395, endPoint y: 414, distance: 124.7
click at [349, 406] on div "https://www.instagram.com/93.3chin/" at bounding box center [295, 399] width 107 height 13
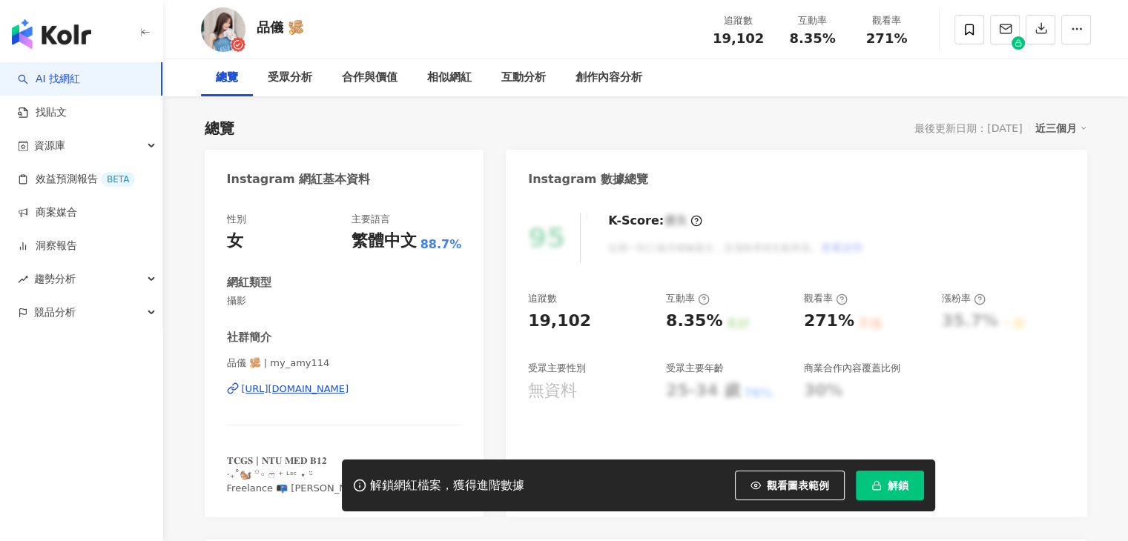
scroll to position [222, 0]
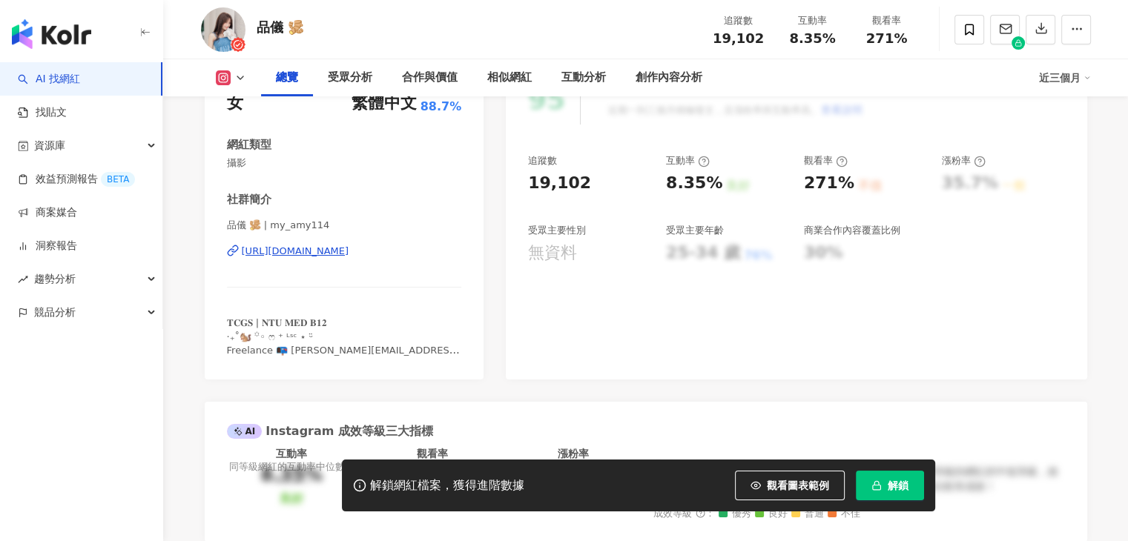
click at [346, 249] on div "https://www.instagram.com/my_amy114/" at bounding box center [295, 251] width 107 height 13
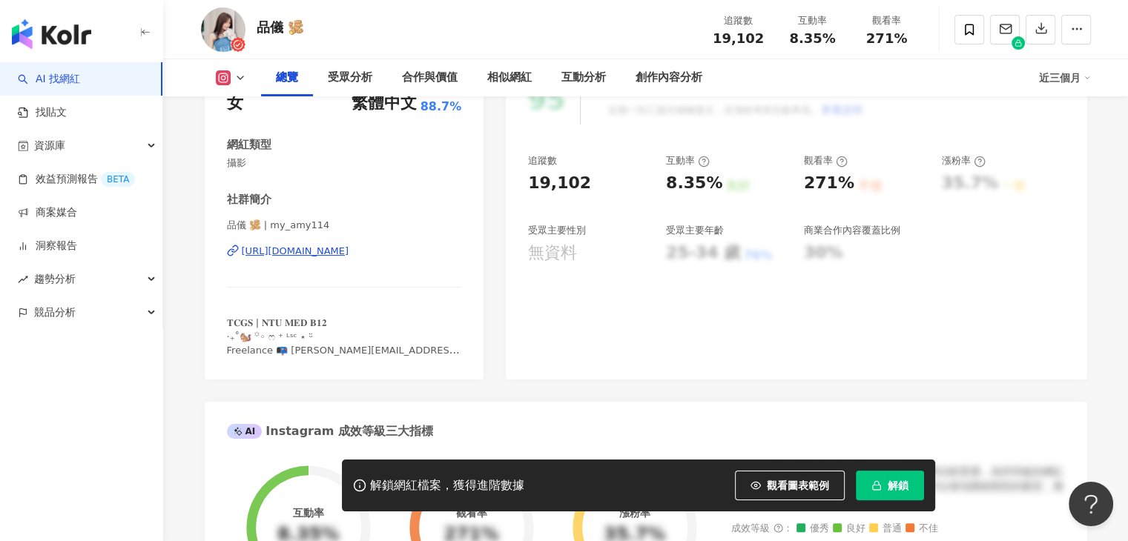
scroll to position [0, 0]
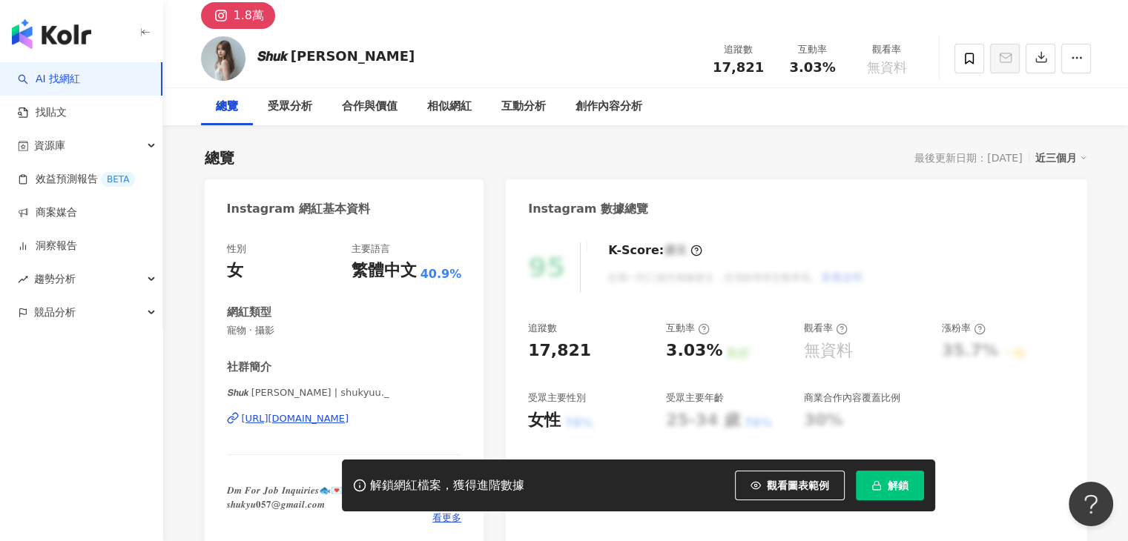
scroll to position [222, 0]
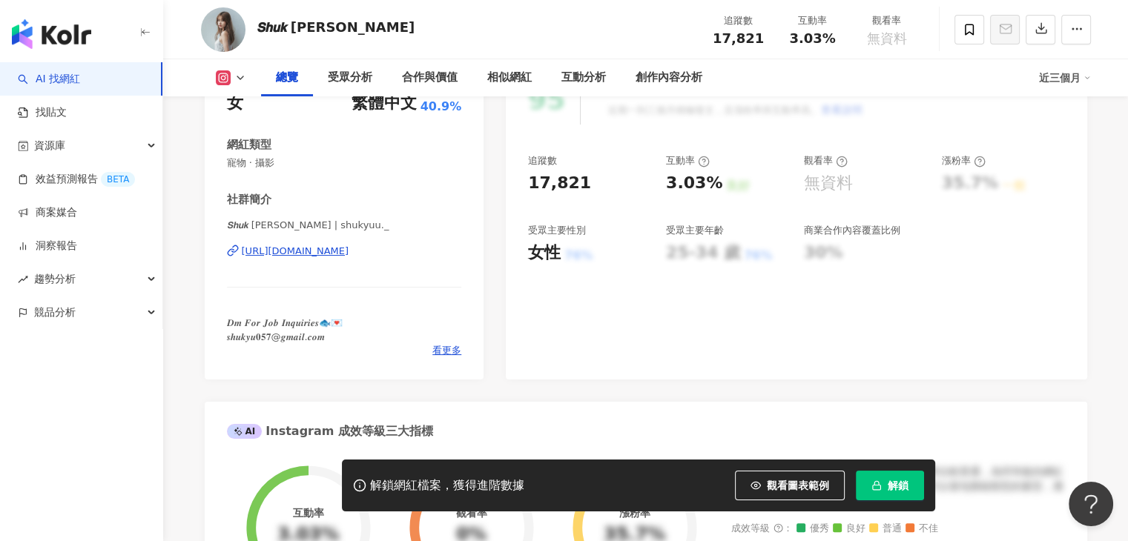
click at [349, 252] on div "https://www.instagram.com/shukyuu._/" at bounding box center [295, 251] width 107 height 13
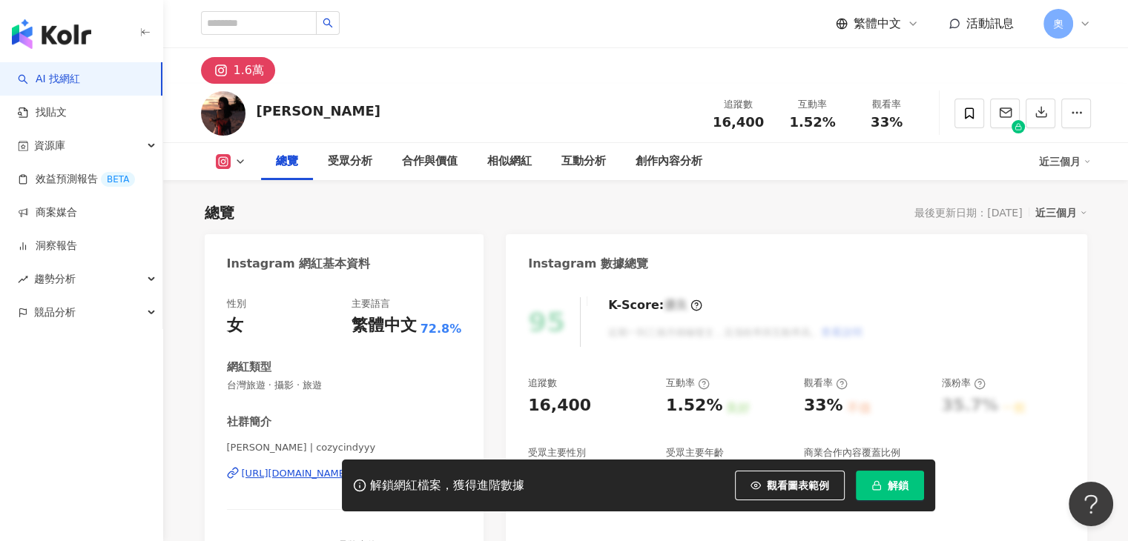
click at [303, 477] on div "解鎖網紅檔案，獲得進階數據 觀看圖表範例 解鎖" at bounding box center [564, 486] width 1128 height 52
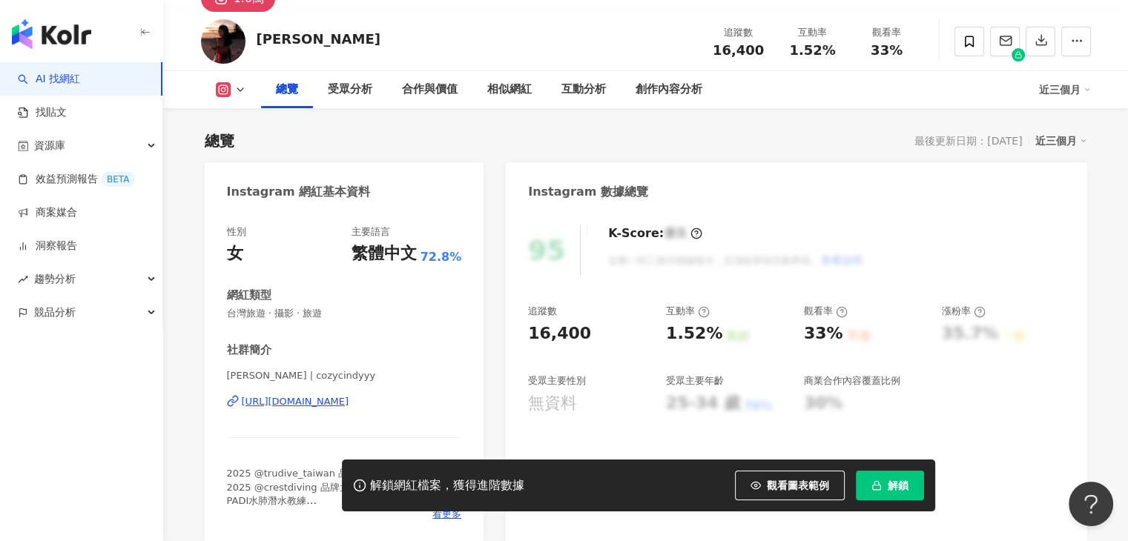
scroll to position [148, 0]
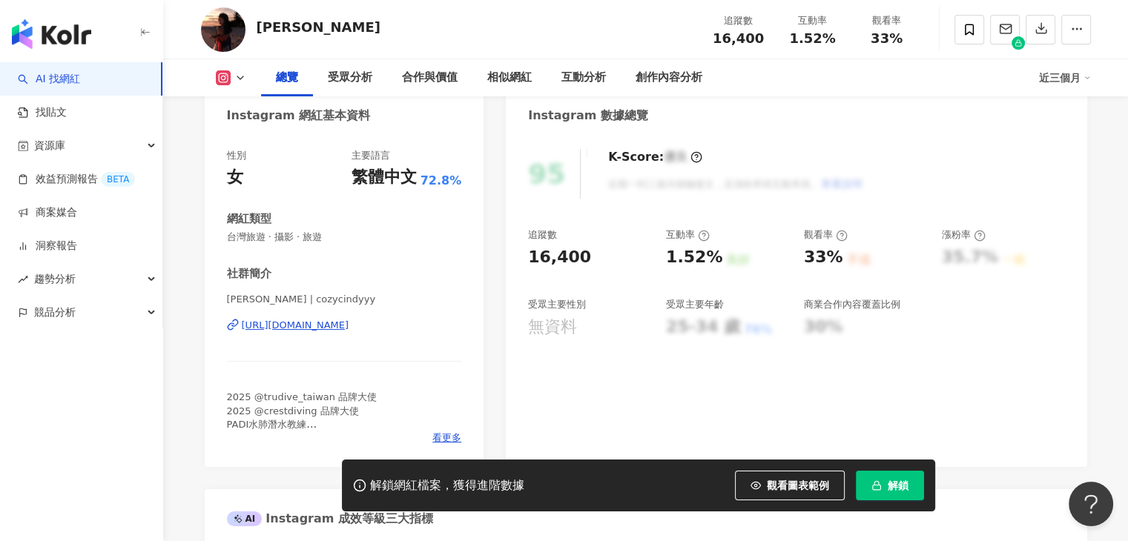
click at [349, 324] on div "https://www.instagram.com/cozycindyyy/" at bounding box center [295, 325] width 107 height 13
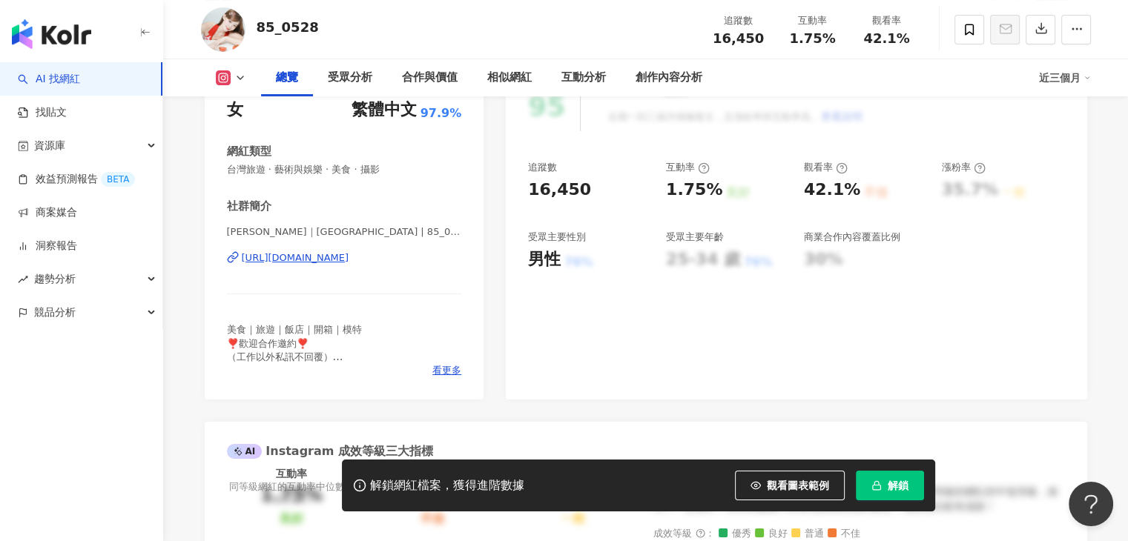
scroll to position [222, 0]
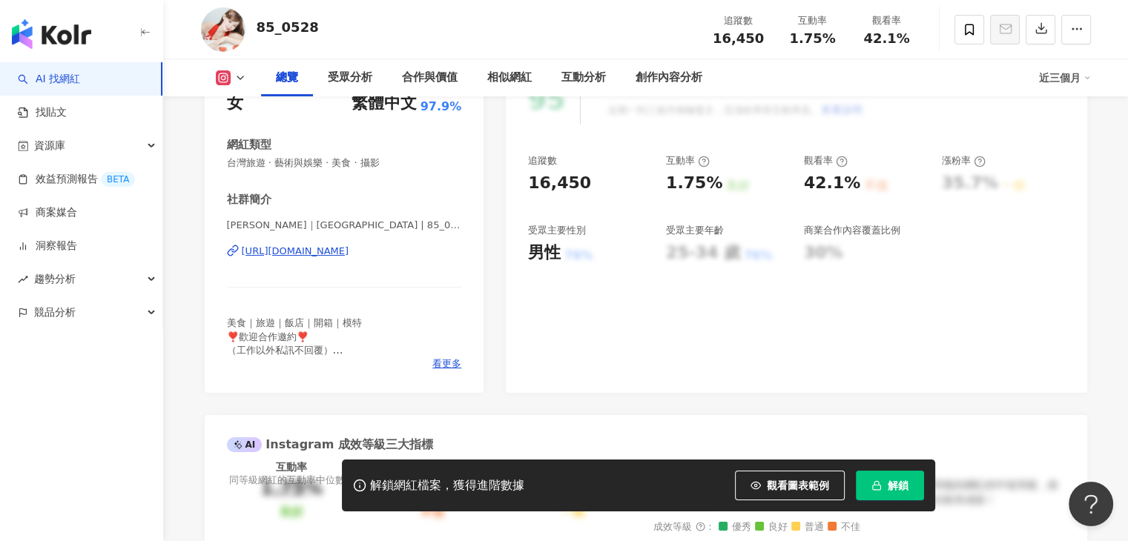
click at [349, 250] on div "https://www.instagram.com/85_0528/" at bounding box center [295, 251] width 107 height 13
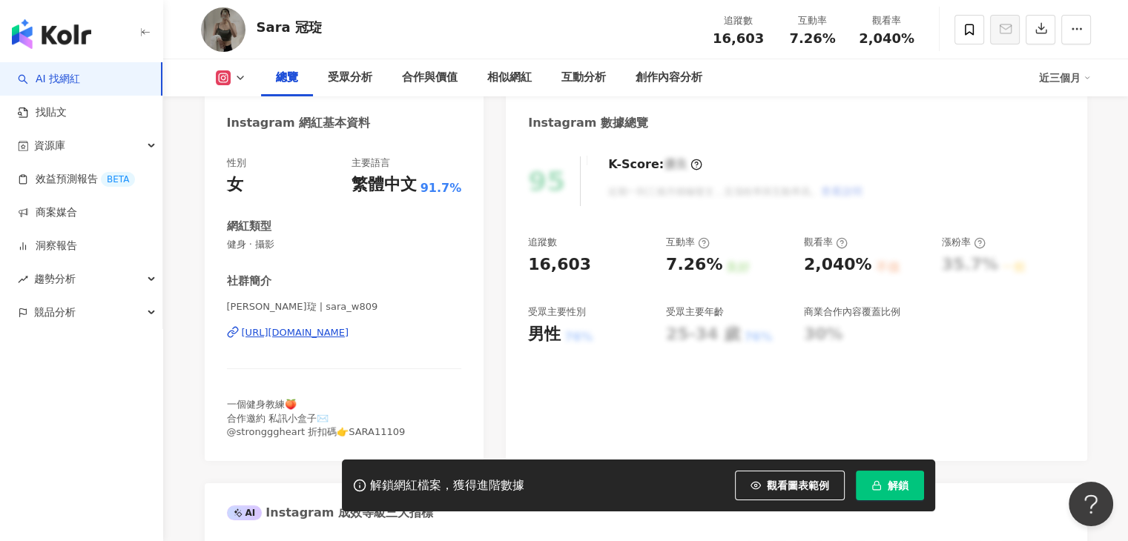
scroll to position [148, 0]
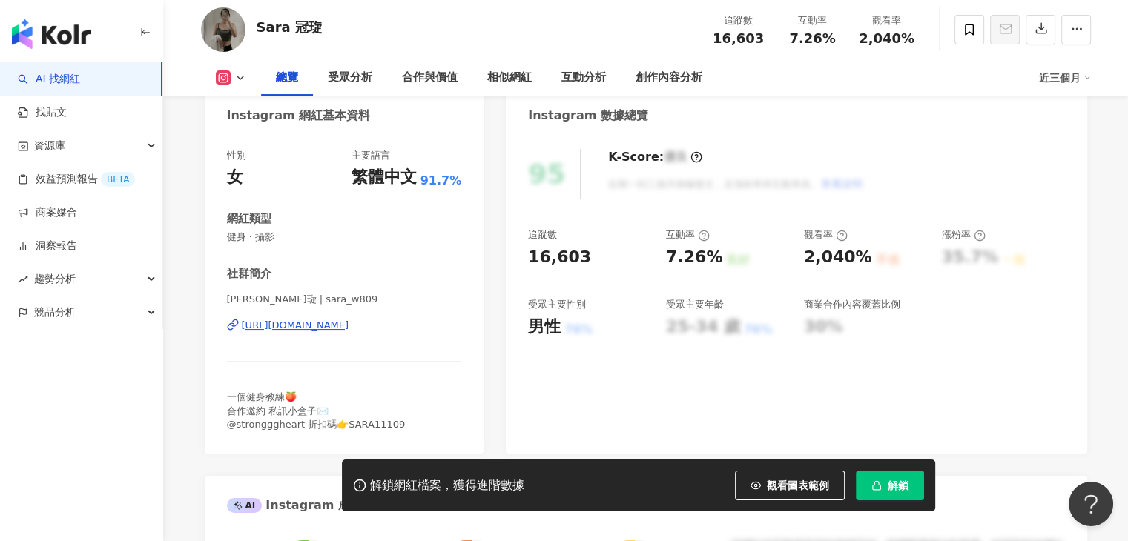
click at [349, 330] on div "https://www.instagram.com/sara_w809/" at bounding box center [295, 325] width 107 height 13
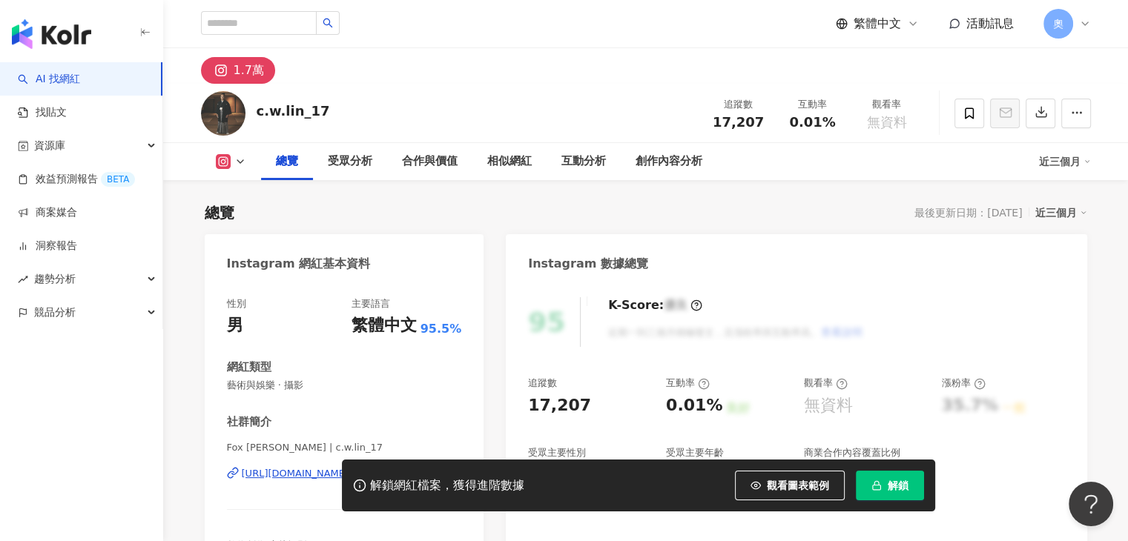
scroll to position [74, 0]
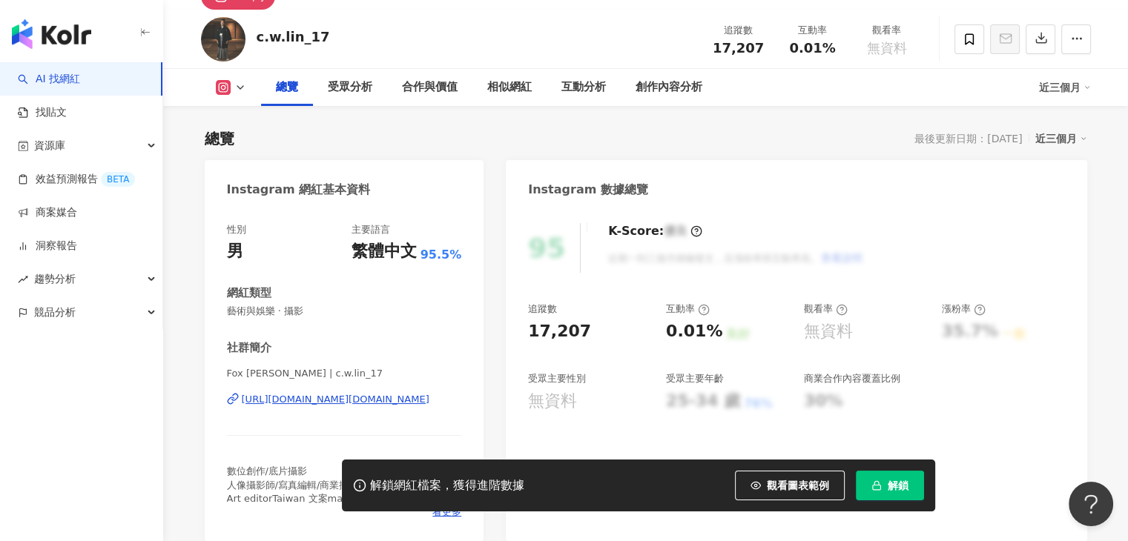
click at [363, 401] on div "https://www.instagram.com/c.w.lin_17/" at bounding box center [336, 399] width 188 height 13
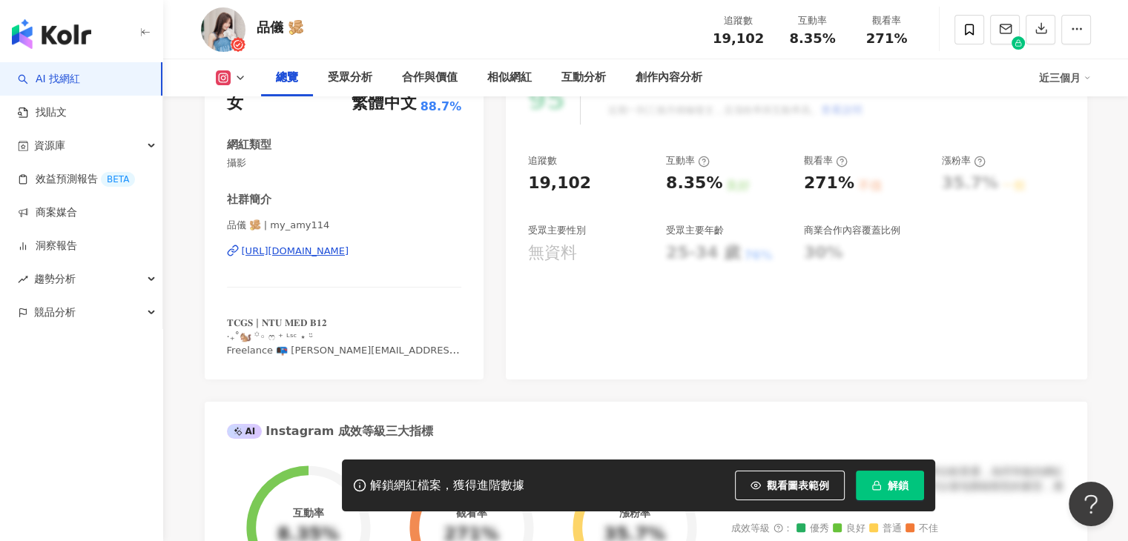
drag, startPoint x: 0, startPoint y: 0, endPoint x: 377, endPoint y: 250, distance: 452.6
click at [349, 250] on div "https://www.instagram.com/my_amy114/" at bounding box center [295, 251] width 107 height 13
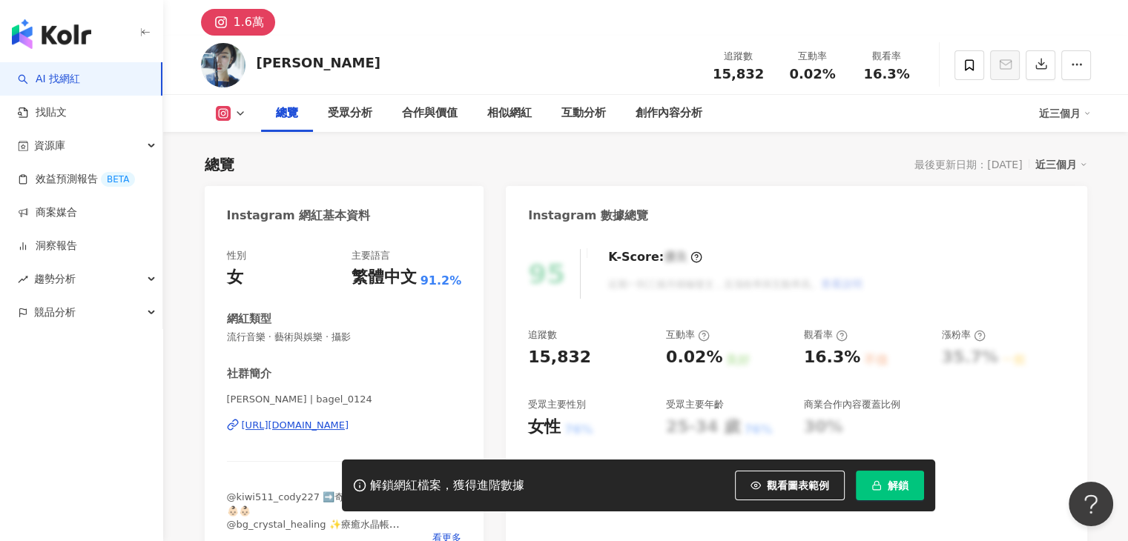
scroll to position [74, 0]
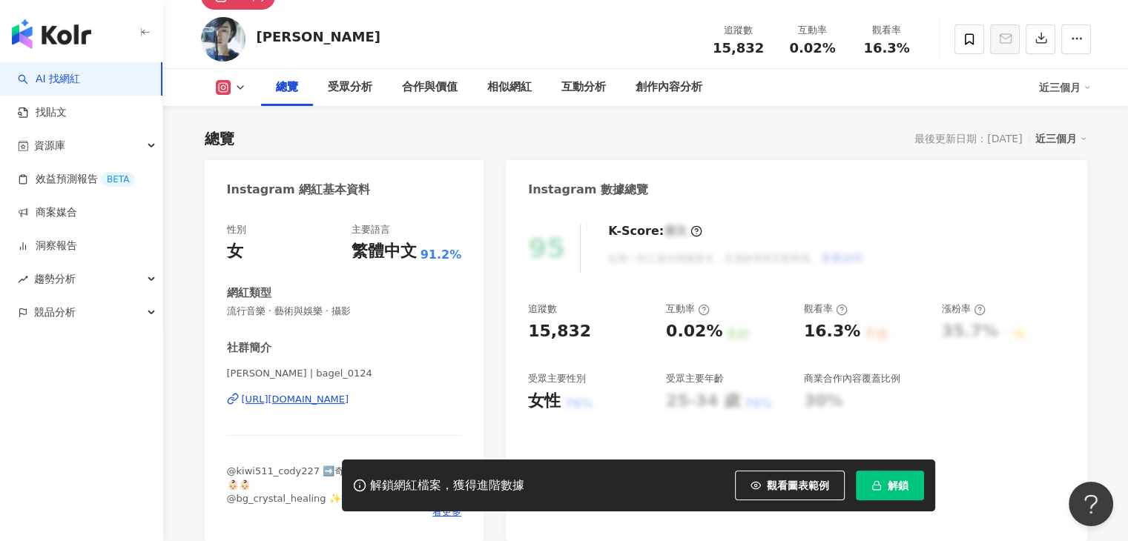
click at [354, 407] on div "[PERSON_NAME] | bagel_0124 [URL][DOMAIN_NAME]" at bounding box center [344, 410] width 235 height 87
click at [349, 396] on div "[URL][DOMAIN_NAME]" at bounding box center [295, 399] width 107 height 13
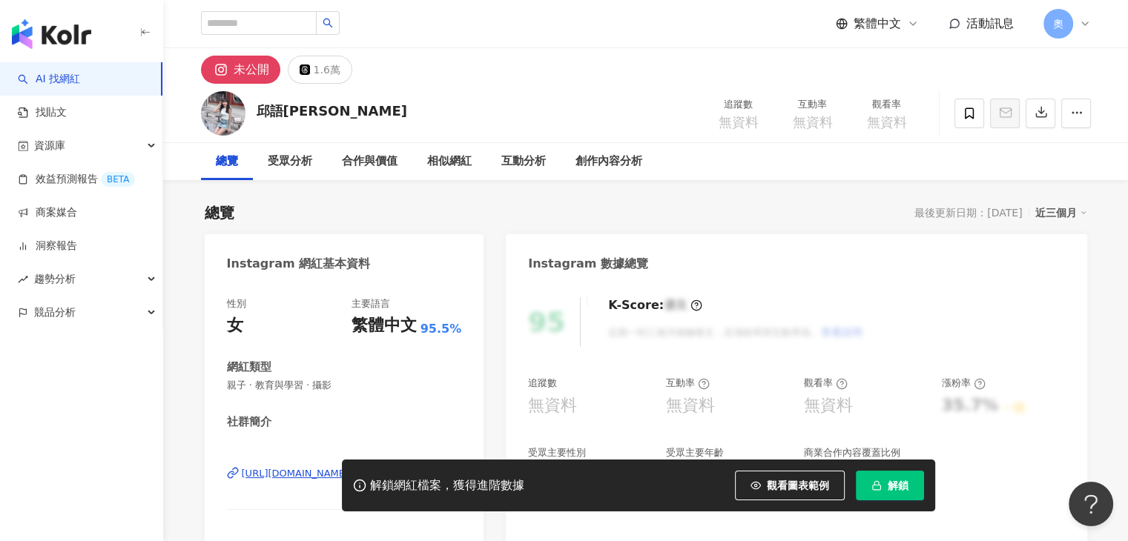
scroll to position [74, 0]
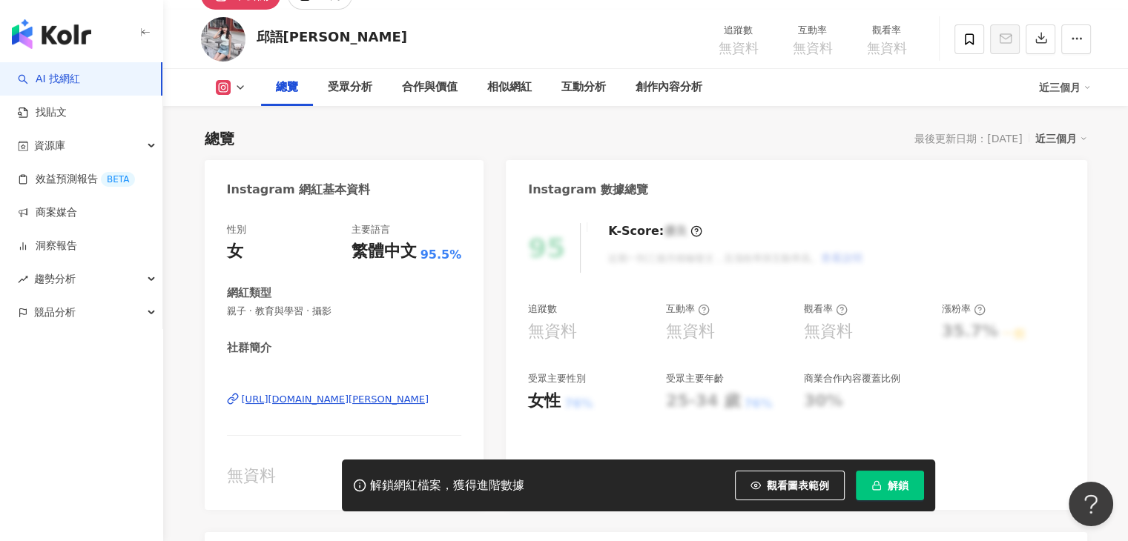
click at [417, 396] on div "[URL][DOMAIN_NAME][PERSON_NAME]" at bounding box center [336, 399] width 188 height 13
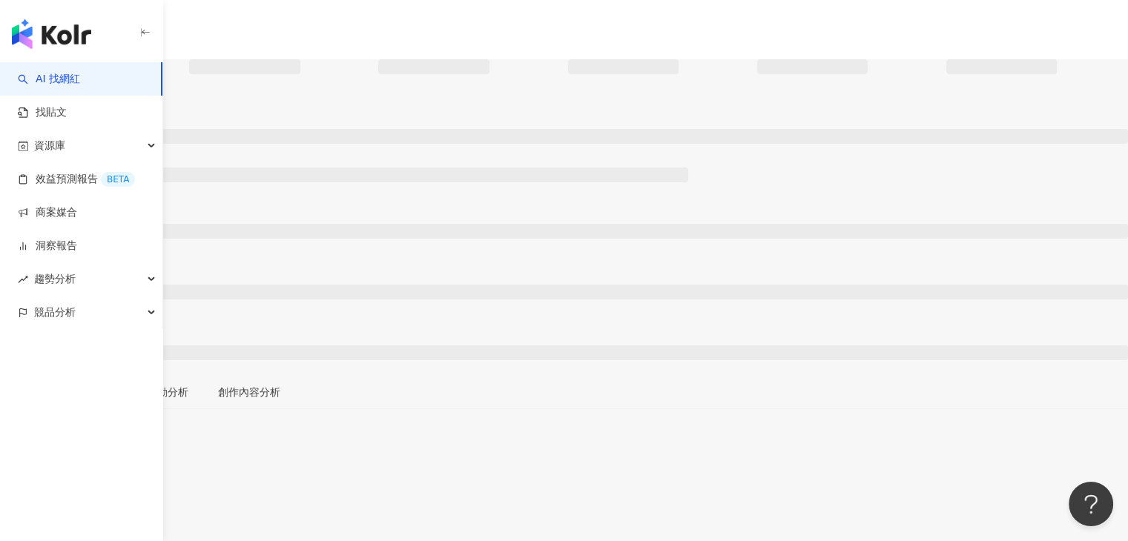
scroll to position [10, 0]
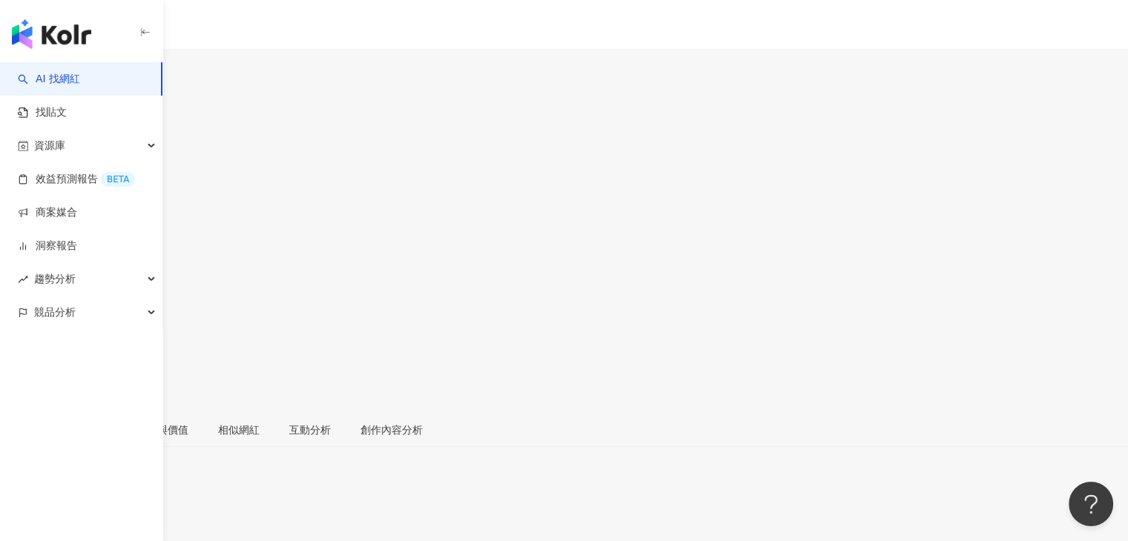
scroll to position [148, 0]
click at [130, 500] on div "https://www.instagram.com/smile_19930909/" at bounding box center [73, 506] width 116 height 12
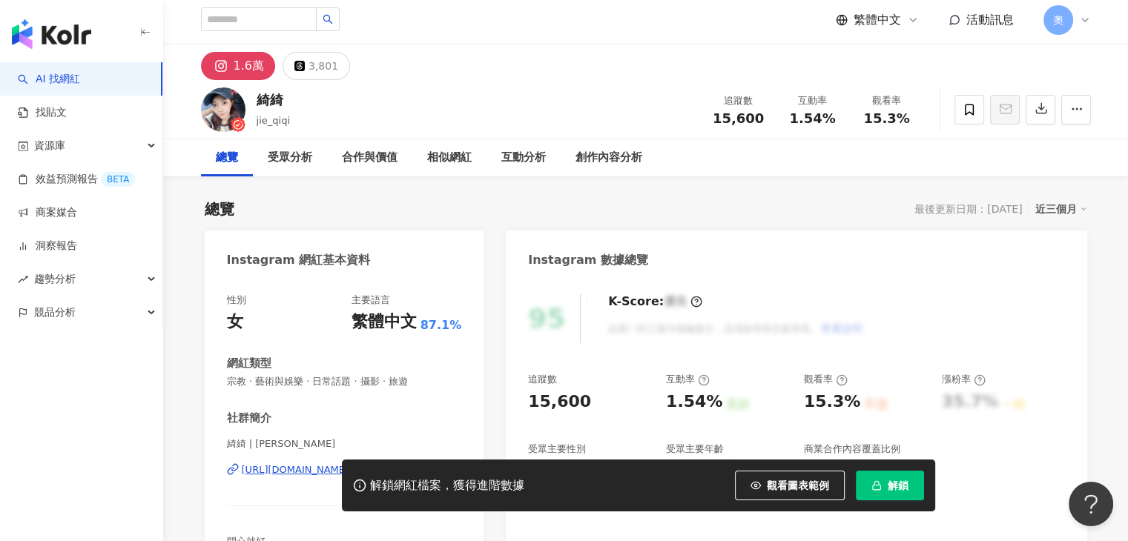
scroll to position [74, 0]
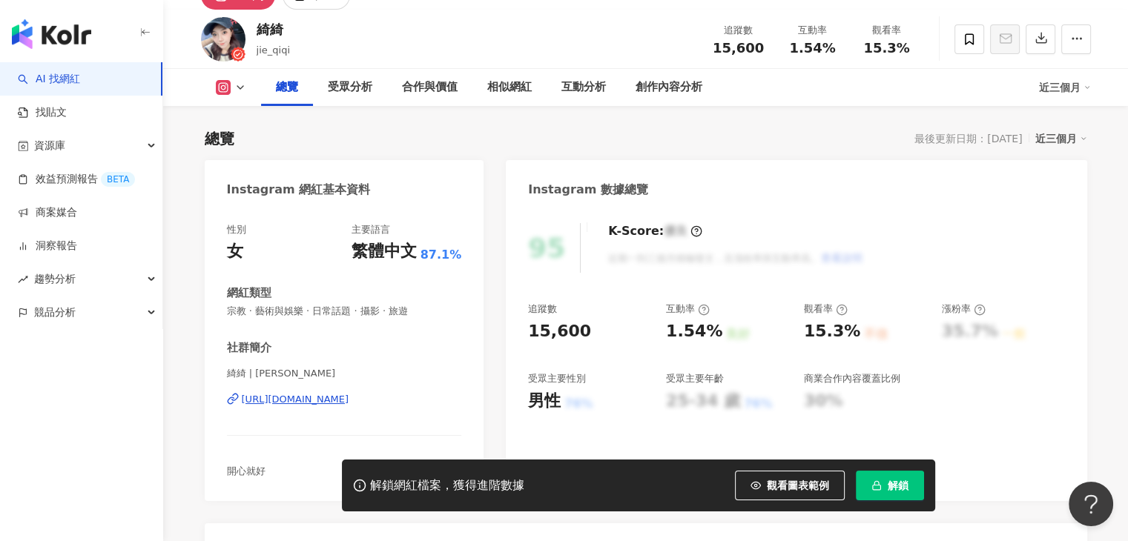
click at [323, 398] on div "[URL][DOMAIN_NAME]" at bounding box center [295, 399] width 107 height 13
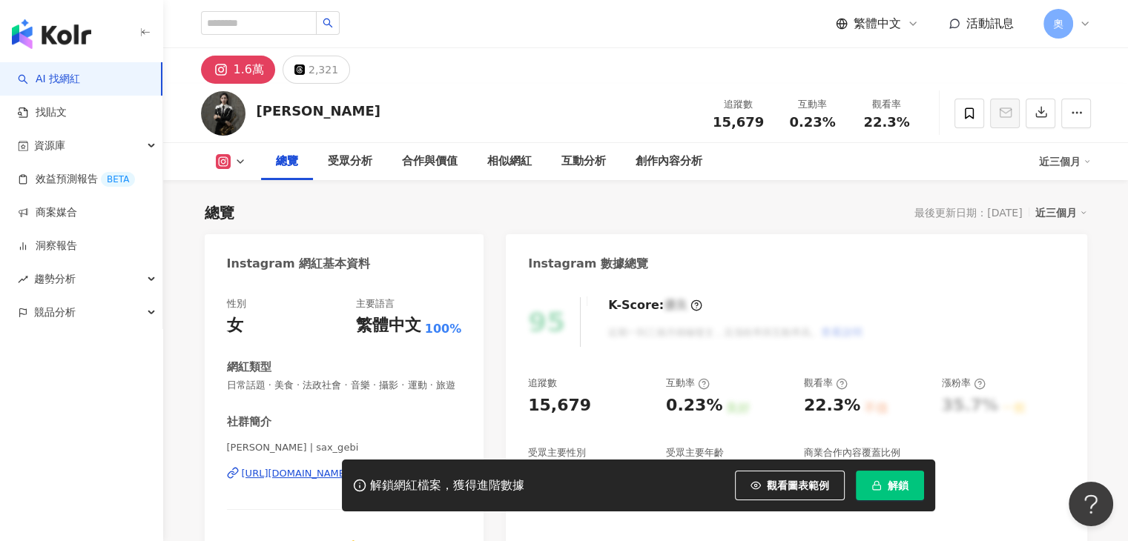
scroll to position [148, 0]
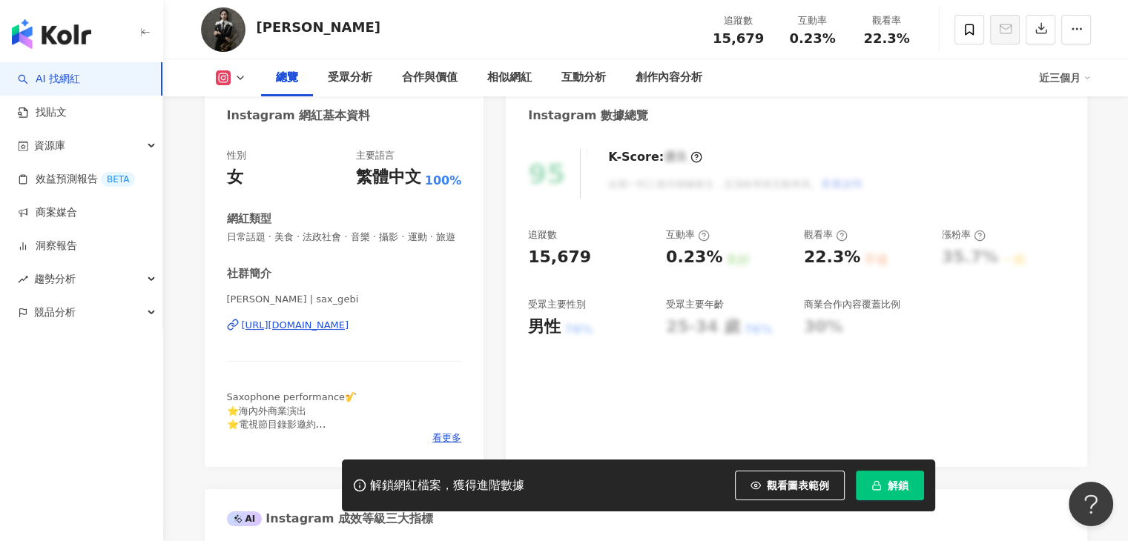
click at [344, 332] on div "[URL][DOMAIN_NAME]" at bounding box center [295, 325] width 107 height 13
